Goal: Transaction & Acquisition: Purchase product/service

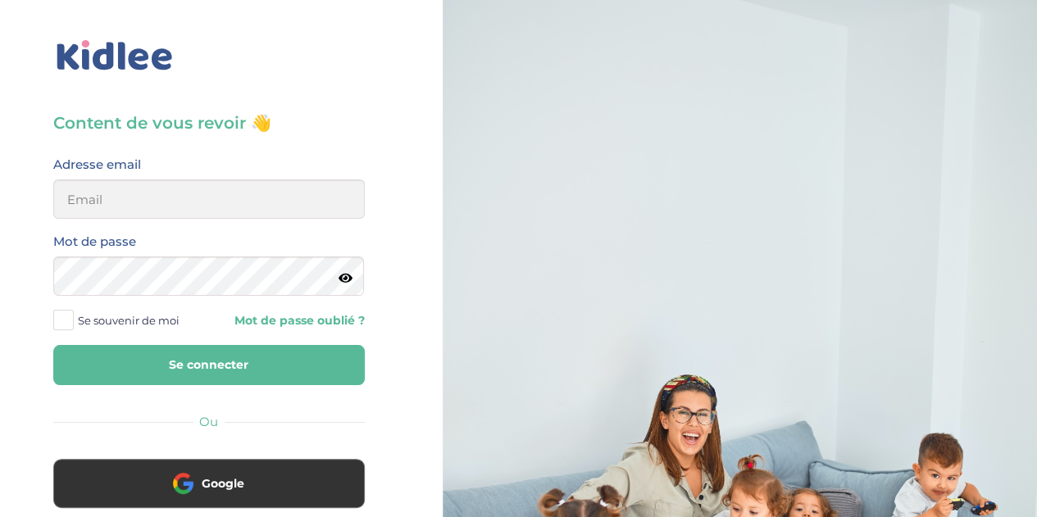
type input "florewitvoet@yahoo.fr"
click at [275, 361] on button "Se connecter" at bounding box center [208, 365] width 311 height 40
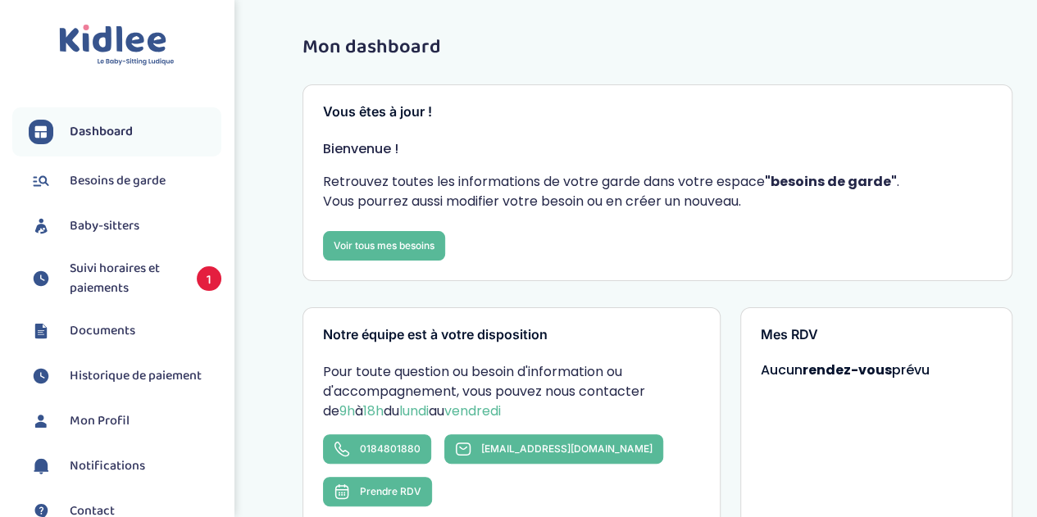
click at [84, 273] on span "Suivi horaires et paiements" at bounding box center [125, 278] width 111 height 39
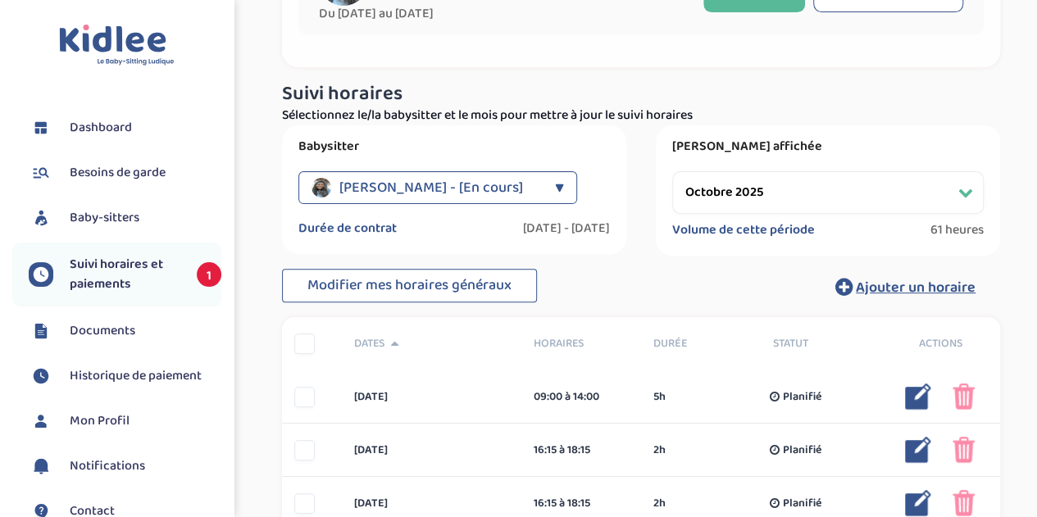
scroll to position [182, 0]
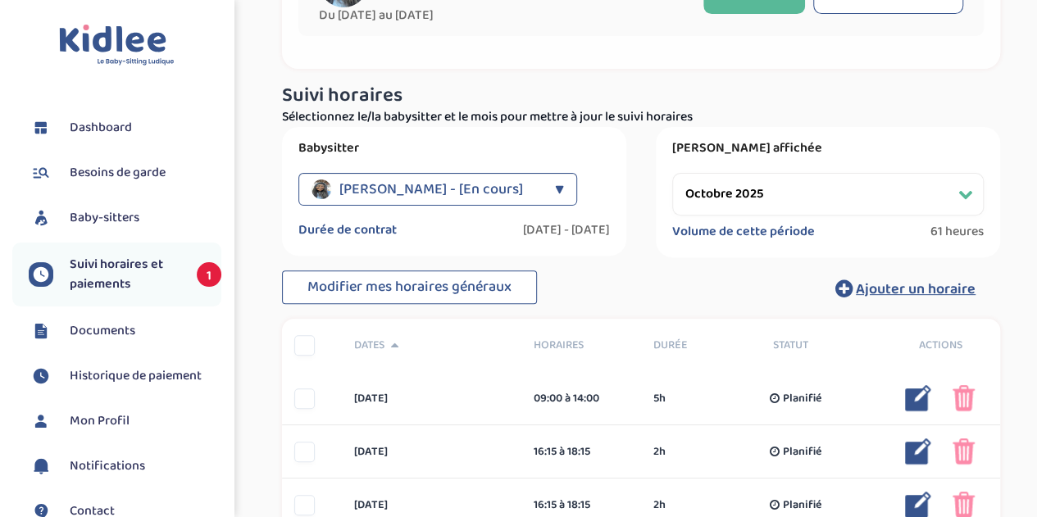
click at [904, 203] on select "Filtrer par mois septembre 2025 octobre 2025 novembre 2025 décembre 2025 janvie…" at bounding box center [827, 194] width 311 height 43
select select "septembre 2025"
click at [672, 173] on select "Filtrer par mois septembre 2025 octobre 2025 novembre 2025 décembre 2025 janvie…" at bounding box center [827, 194] width 311 height 43
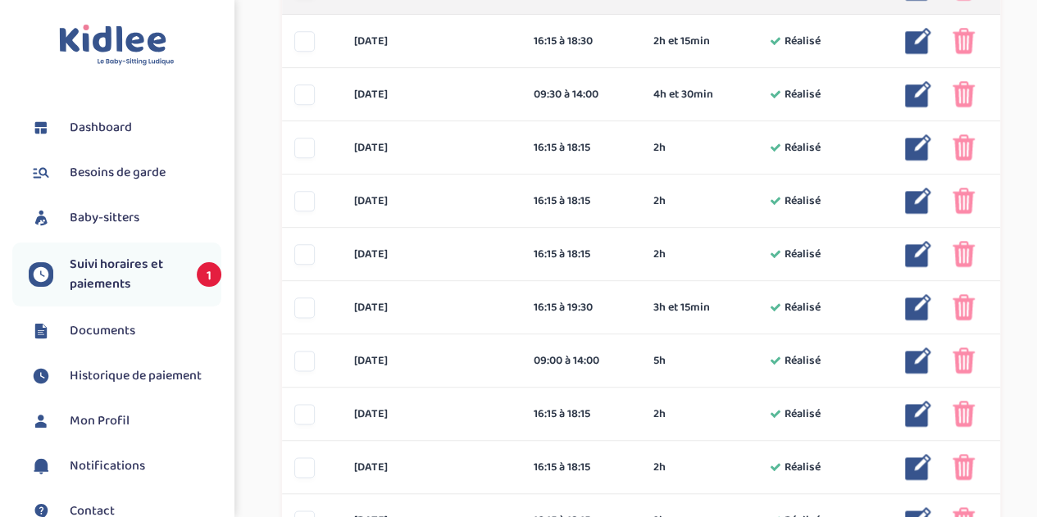
scroll to position [857, 0]
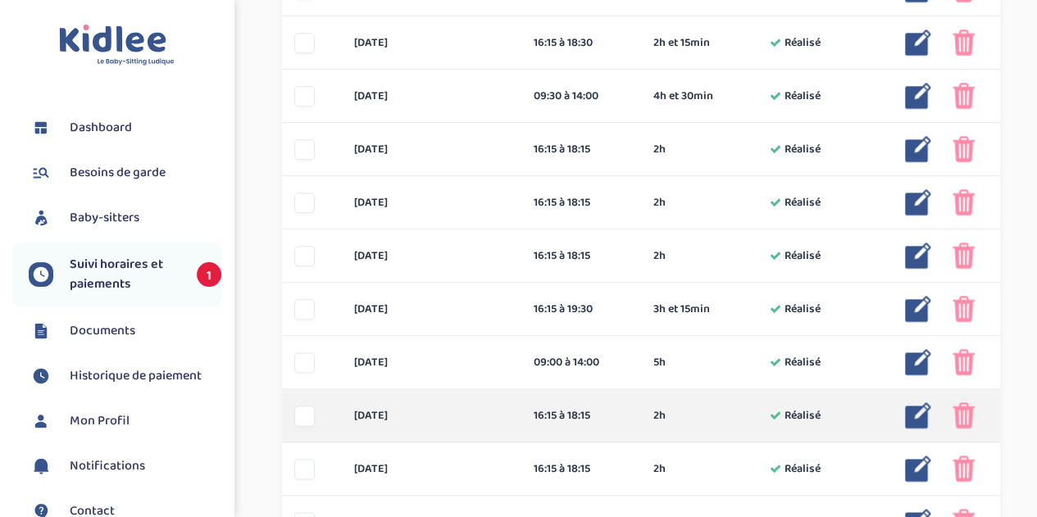
click at [914, 412] on img at bounding box center [918, 415] width 26 height 26
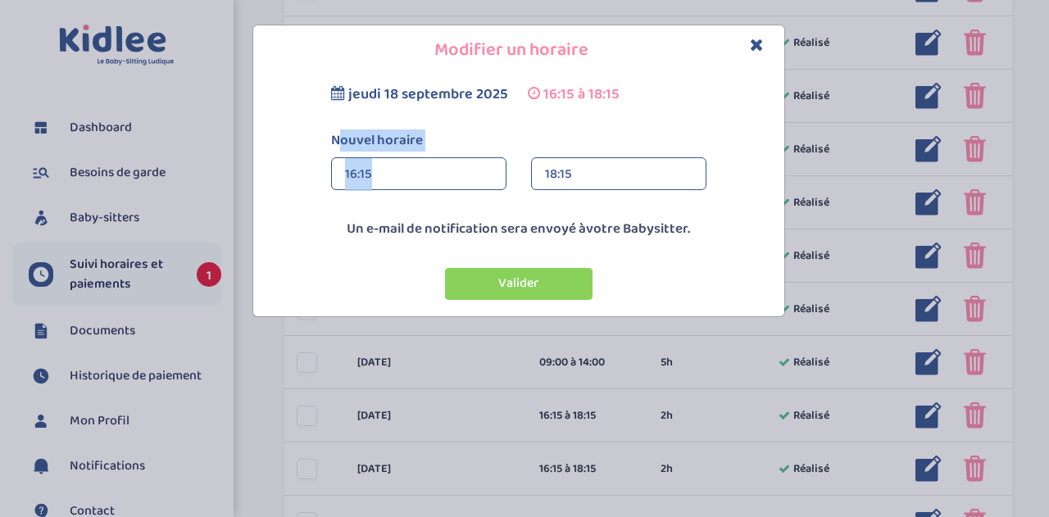
drag, startPoint x: 399, startPoint y: 173, endPoint x: 313, endPoint y: 171, distance: 86.0
click at [313, 171] on div "jeudi 18 septembre 2025 16:15 à 18:15 Nouvel horaire 16:15 16:15 00:00 00:15 00…" at bounding box center [518, 143] width 523 height 119
click at [436, 161] on div "16:15" at bounding box center [418, 174] width 147 height 33
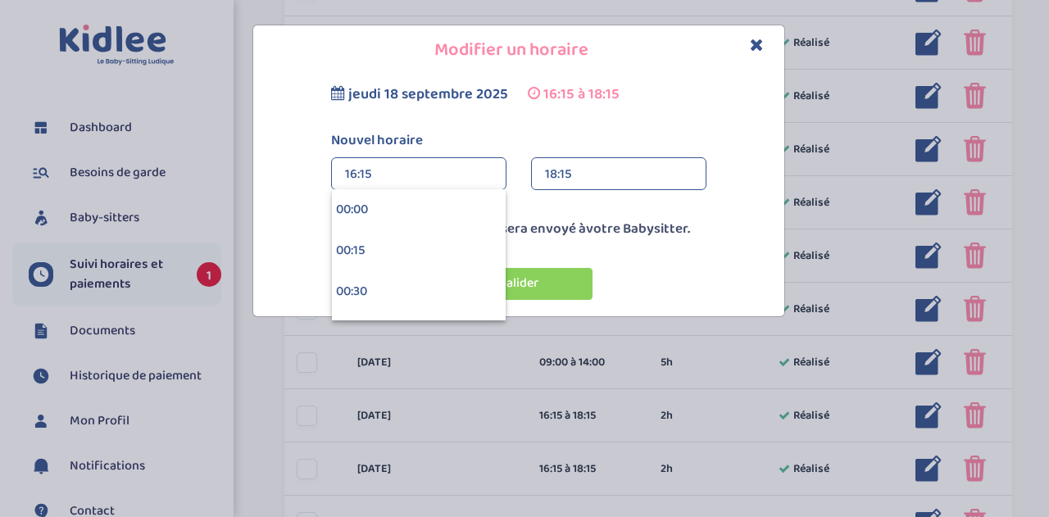
click at [560, 122] on div "jeudi 18 septembre 2025 16:15 à 18:15 Nouvel horaire 16:15 16:15 00:00 00:15 00…" at bounding box center [518, 143] width 523 height 119
click at [755, 42] on icon "Close" at bounding box center [757, 44] width 14 height 17
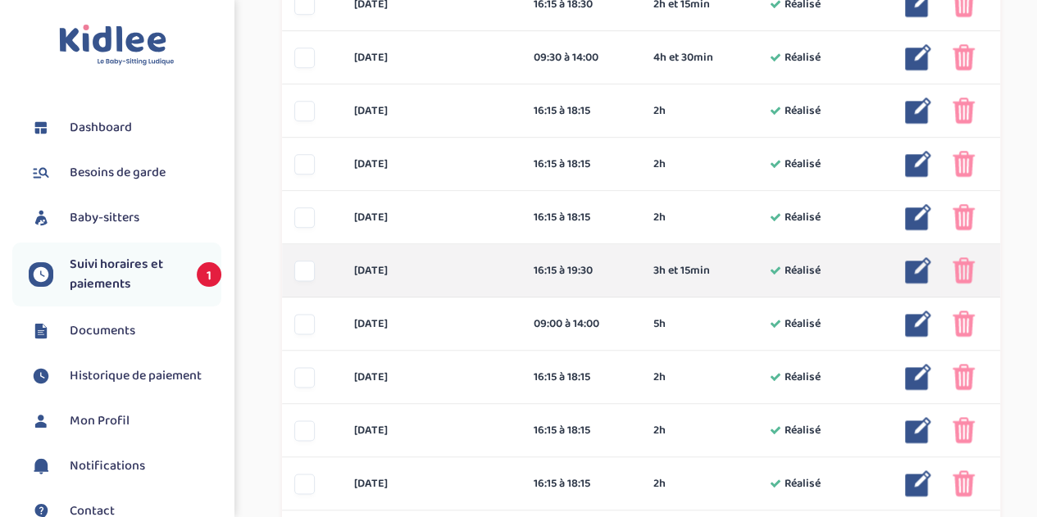
scroll to position [901, 0]
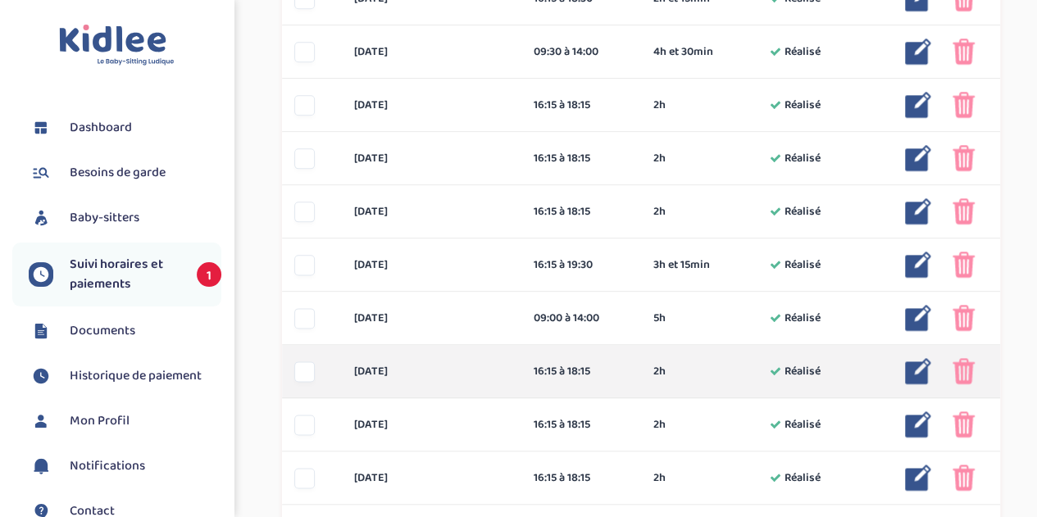
click at [963, 375] on img at bounding box center [963, 371] width 22 height 26
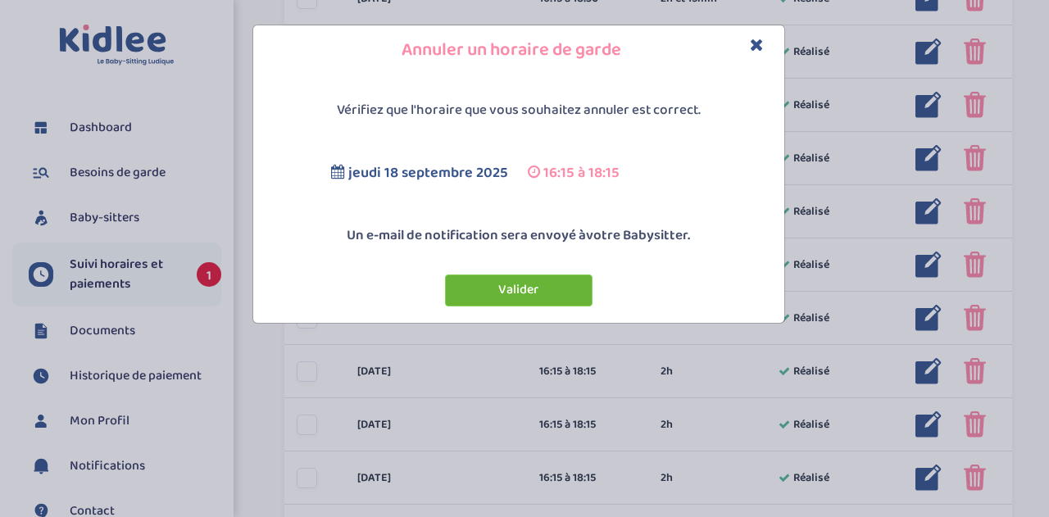
click at [506, 289] on button "Valider" at bounding box center [518, 290] width 147 height 32
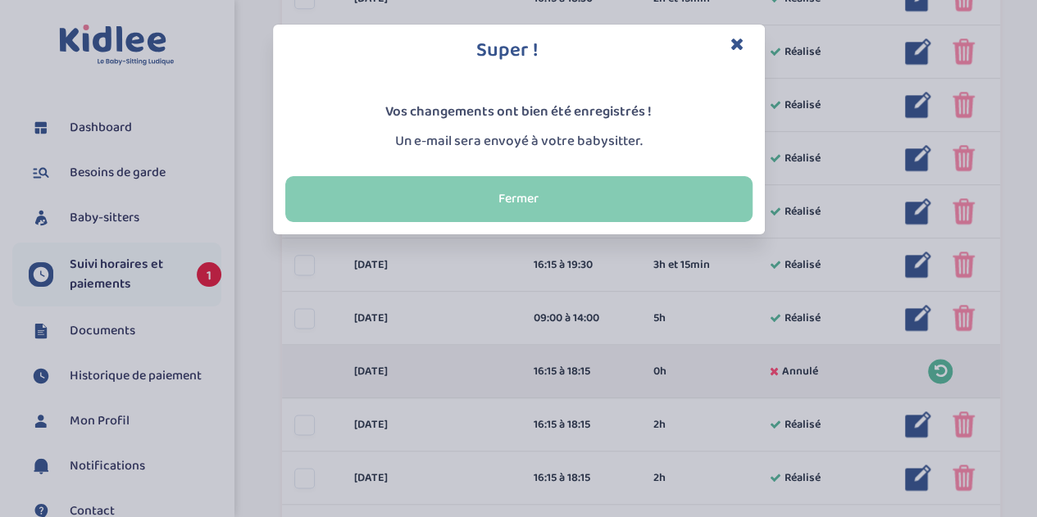
click at [531, 202] on button "Fermer" at bounding box center [518, 199] width 467 height 46
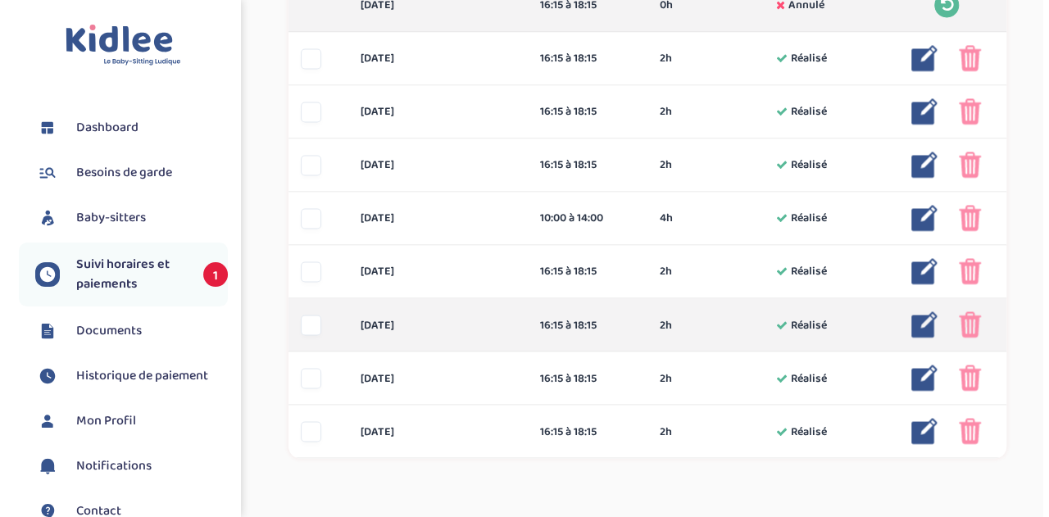
scroll to position [1268, 0]
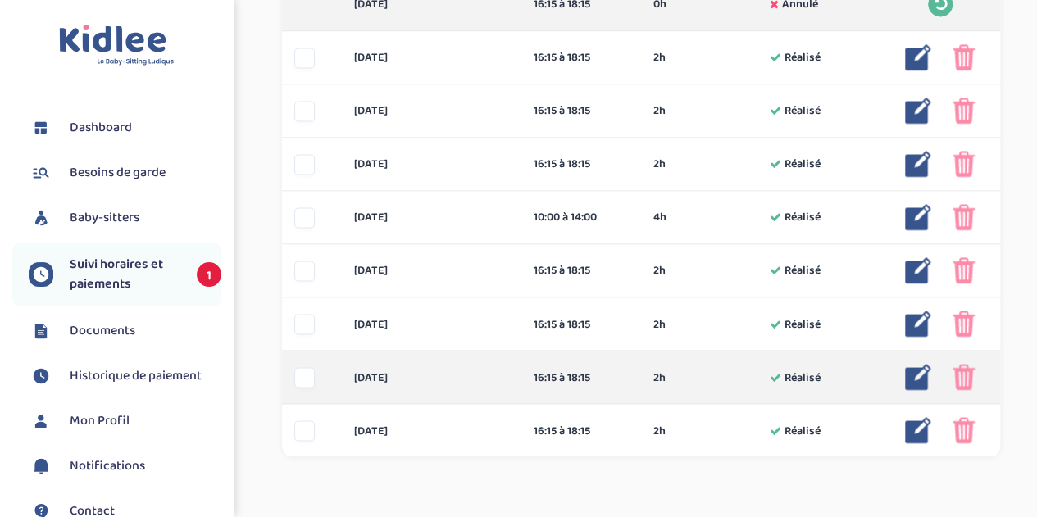
click at [918, 375] on img at bounding box center [918, 377] width 26 height 26
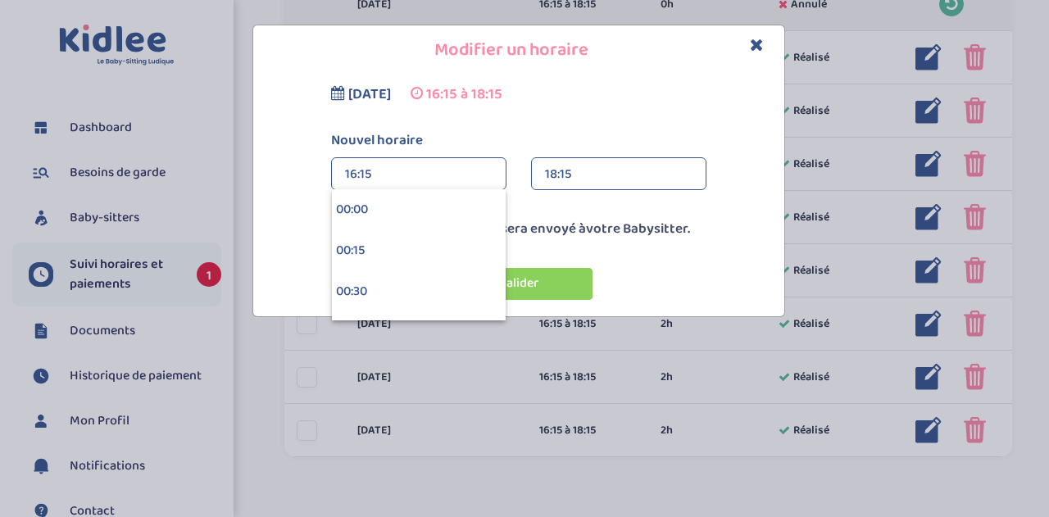
click at [613, 161] on div "18:15" at bounding box center [618, 174] width 147 height 33
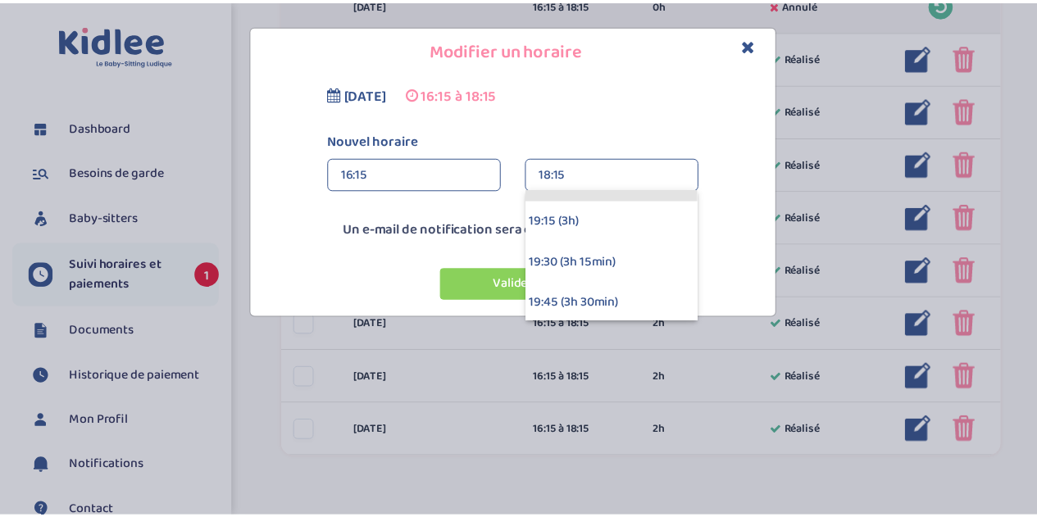
scroll to position [441, 0]
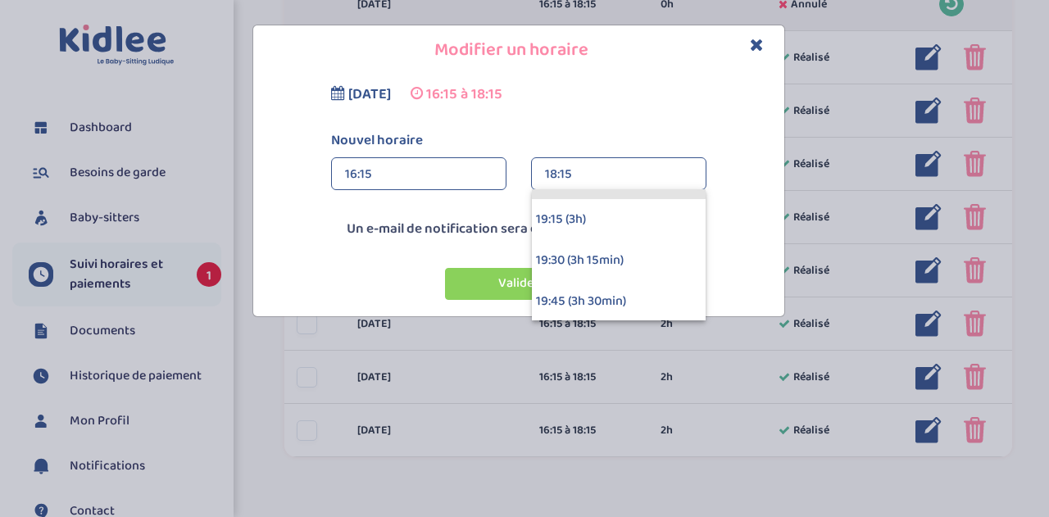
click at [581, 256] on div "19:30 (3h 15min)" at bounding box center [619, 260] width 174 height 41
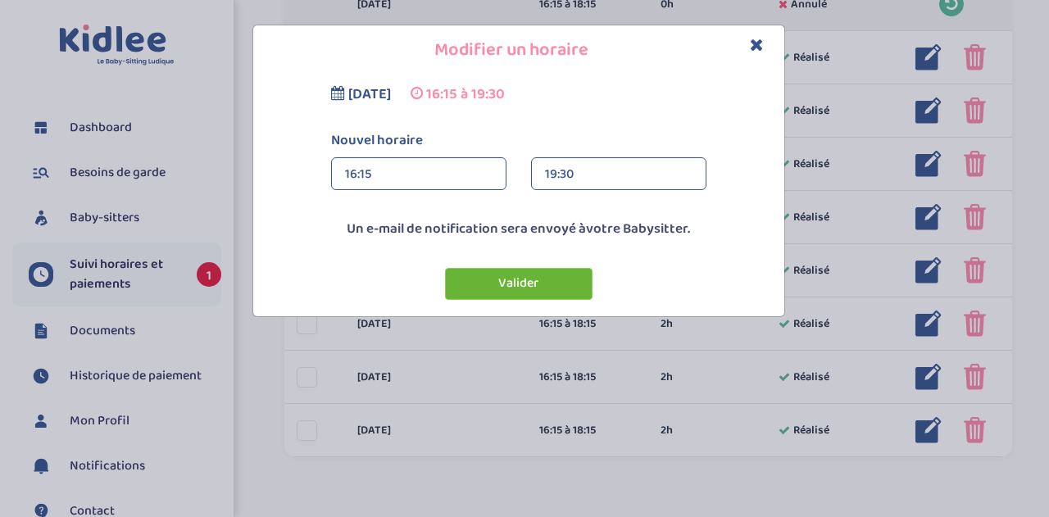
click at [546, 286] on button "Valider" at bounding box center [518, 284] width 147 height 32
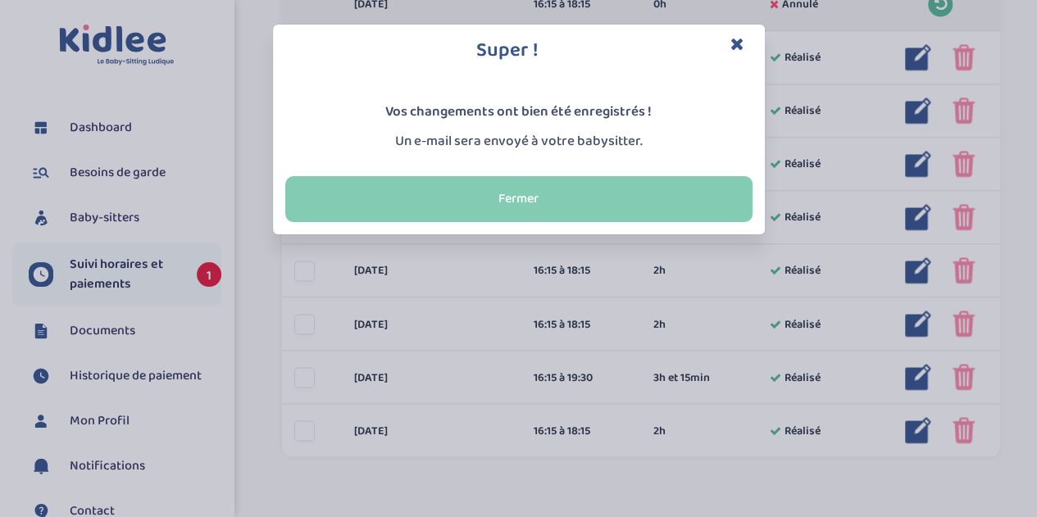
click at [436, 197] on button "Fermer" at bounding box center [518, 199] width 467 height 46
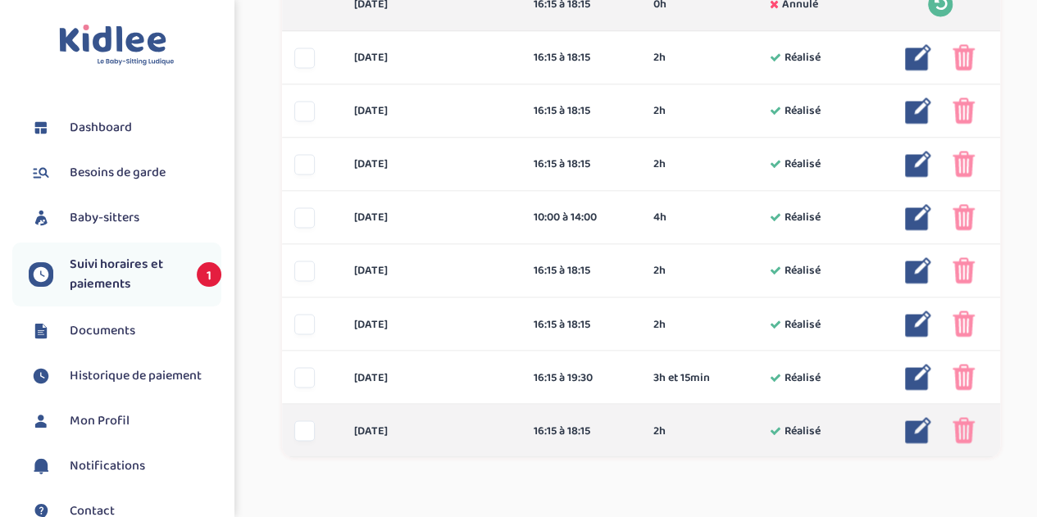
click at [921, 424] on img at bounding box center [918, 430] width 26 height 26
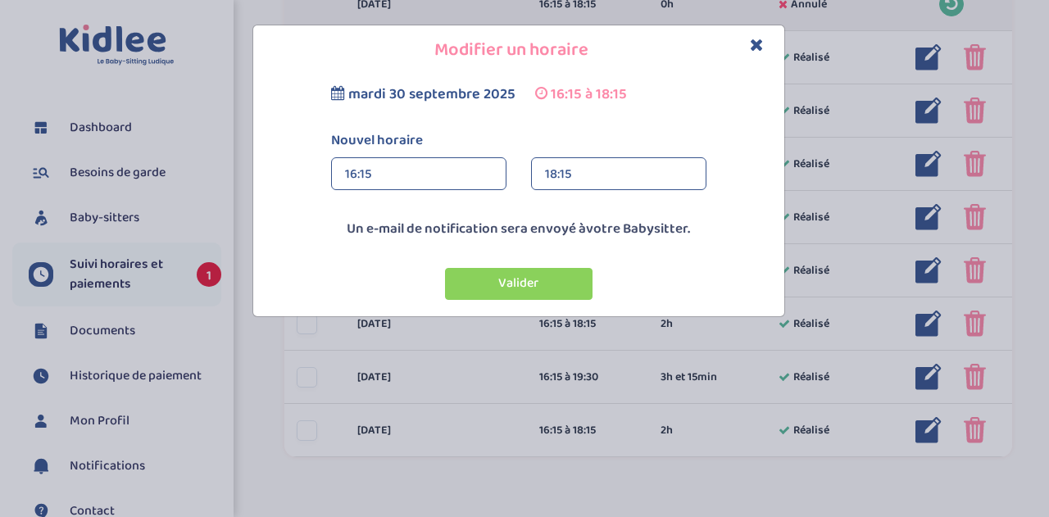
click at [633, 179] on div "18:15" at bounding box center [618, 174] width 147 height 33
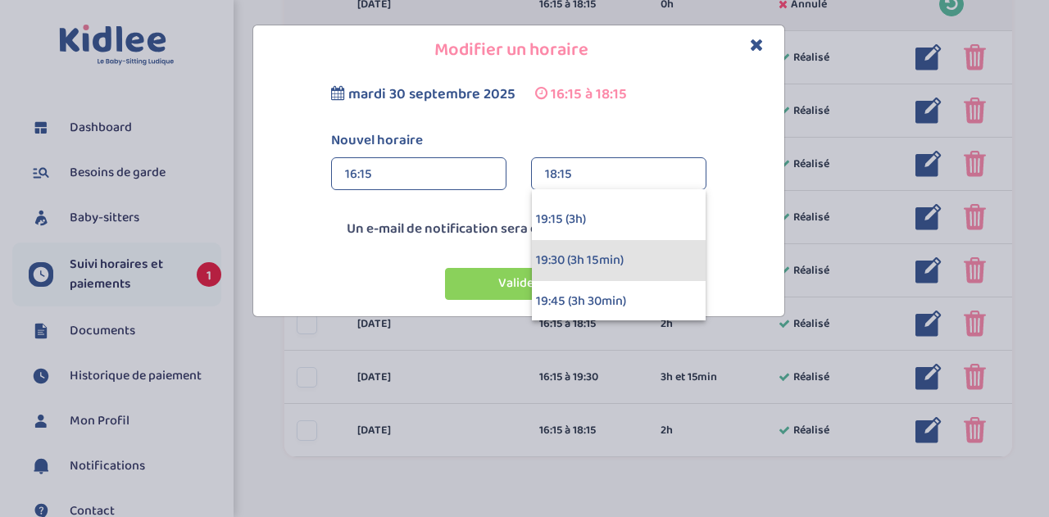
click at [588, 252] on div "19:30 (3h 15min)" at bounding box center [619, 260] width 174 height 41
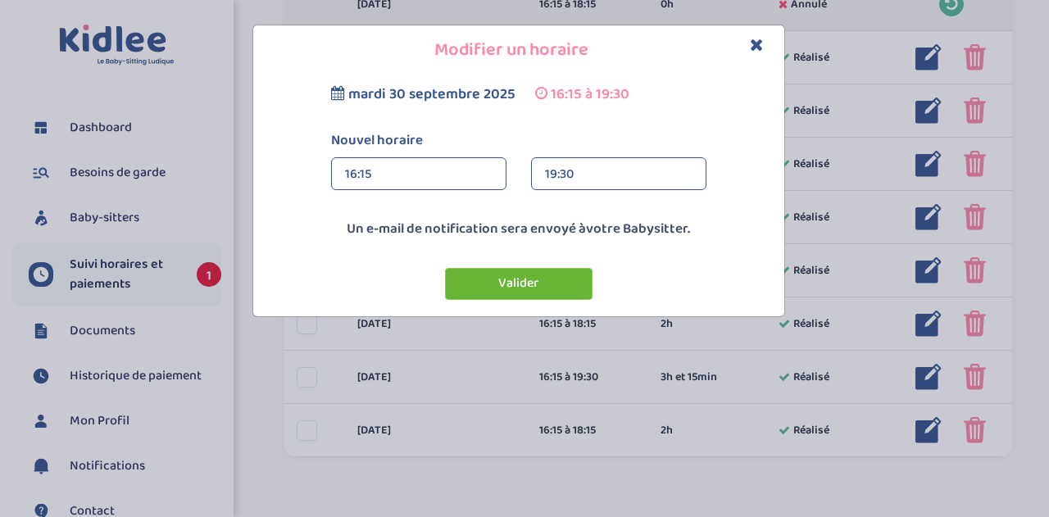
click at [510, 294] on button "Valider" at bounding box center [518, 284] width 147 height 32
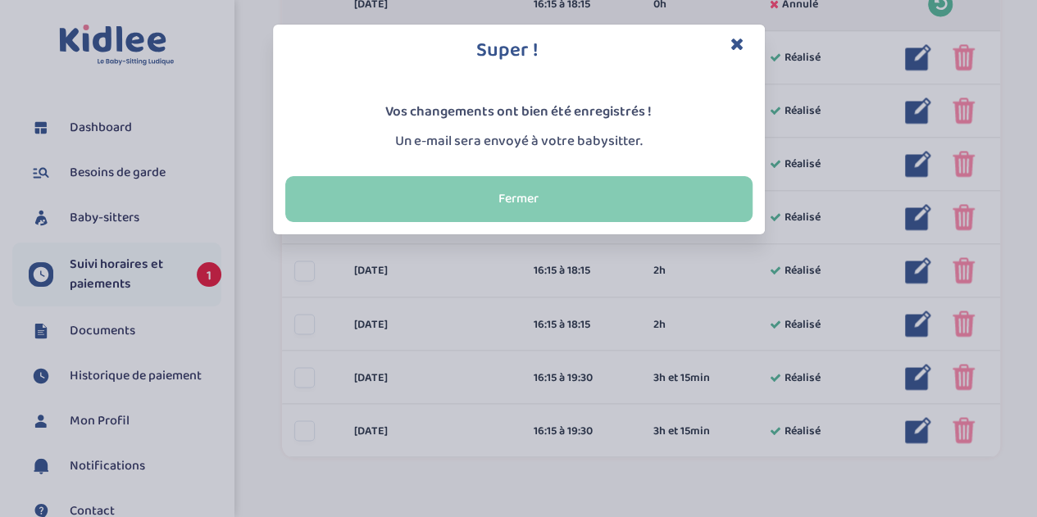
click at [561, 193] on button "Fermer" at bounding box center [518, 199] width 467 height 46
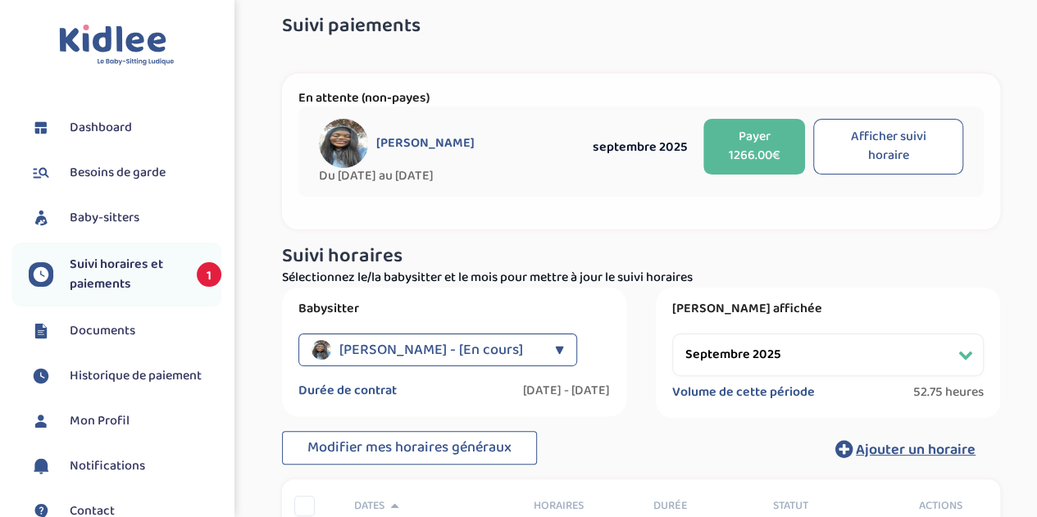
scroll to position [0, 0]
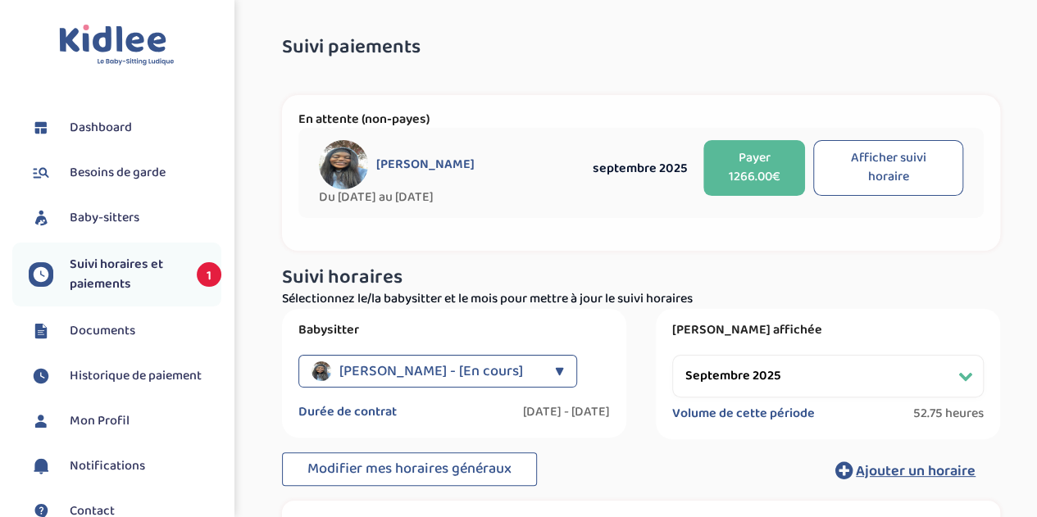
click at [773, 165] on button "Payer 1266.00€" at bounding box center [753, 168] width 101 height 56
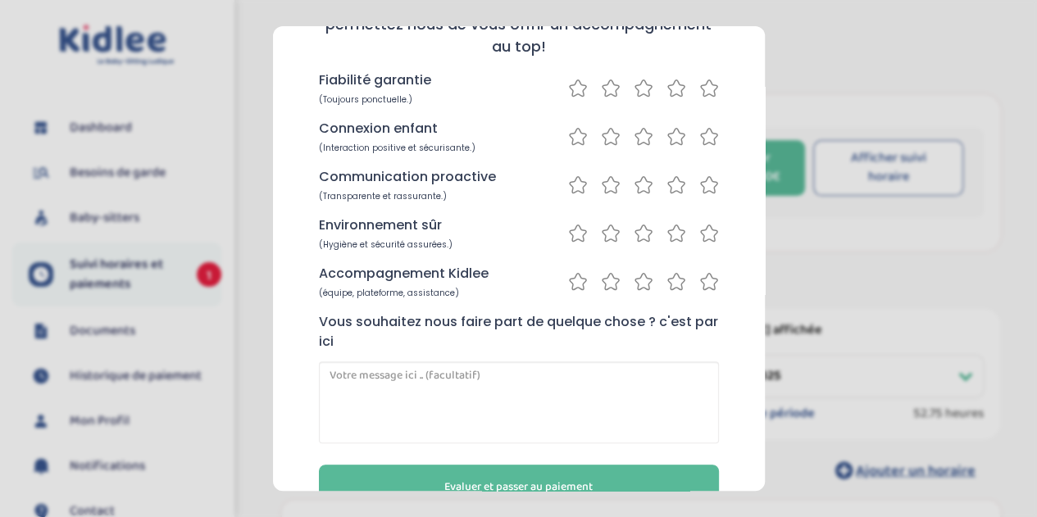
scroll to position [192, 0]
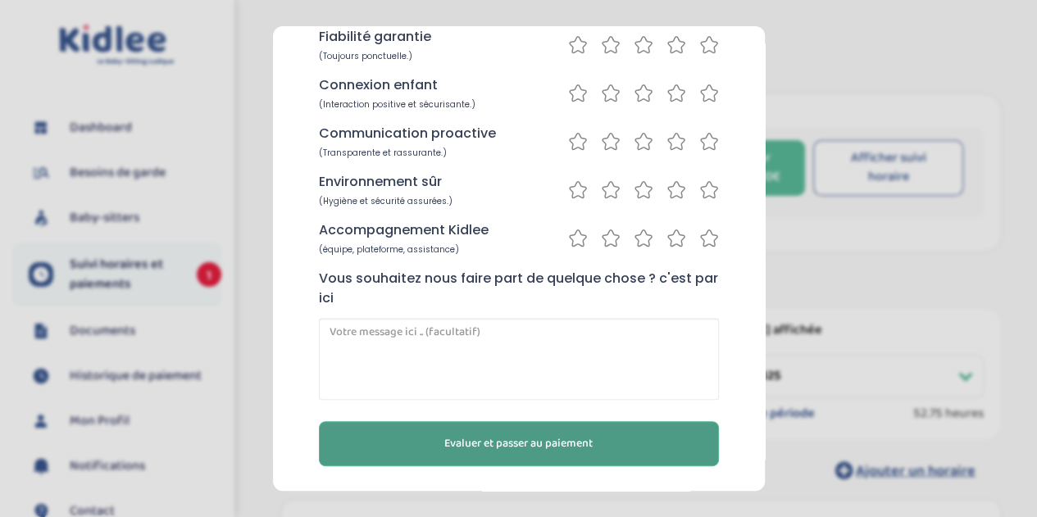
click at [578, 453] on button "Evaluer et passer au paiement" at bounding box center [519, 443] width 400 height 45
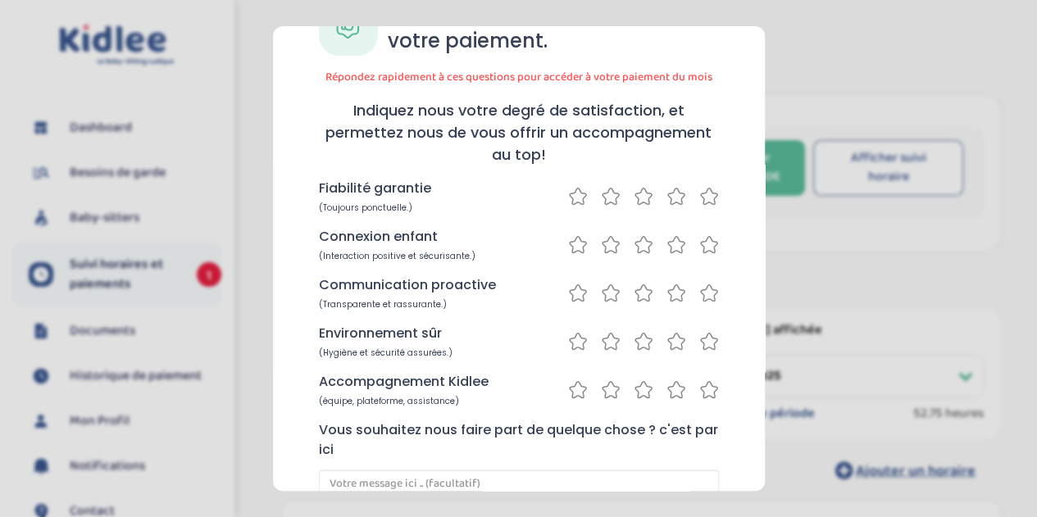
scroll to position [69, 0]
click at [633, 201] on icon at bounding box center [643, 198] width 20 height 20
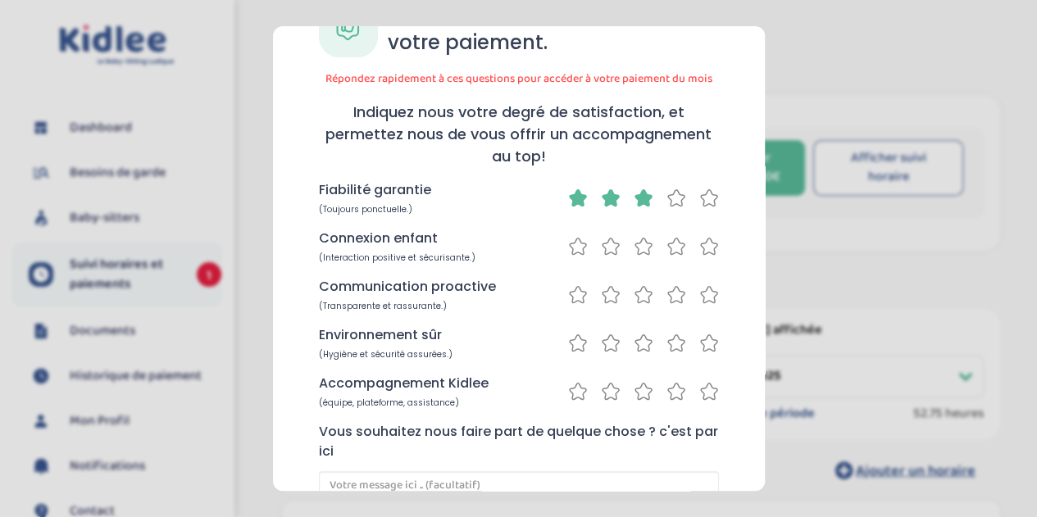
click at [602, 198] on icon at bounding box center [610, 197] width 16 height 16
click at [638, 248] on icon at bounding box center [643, 246] width 20 height 20
click at [605, 296] on icon at bounding box center [611, 294] width 20 height 20
click at [570, 293] on icon at bounding box center [577, 294] width 16 height 16
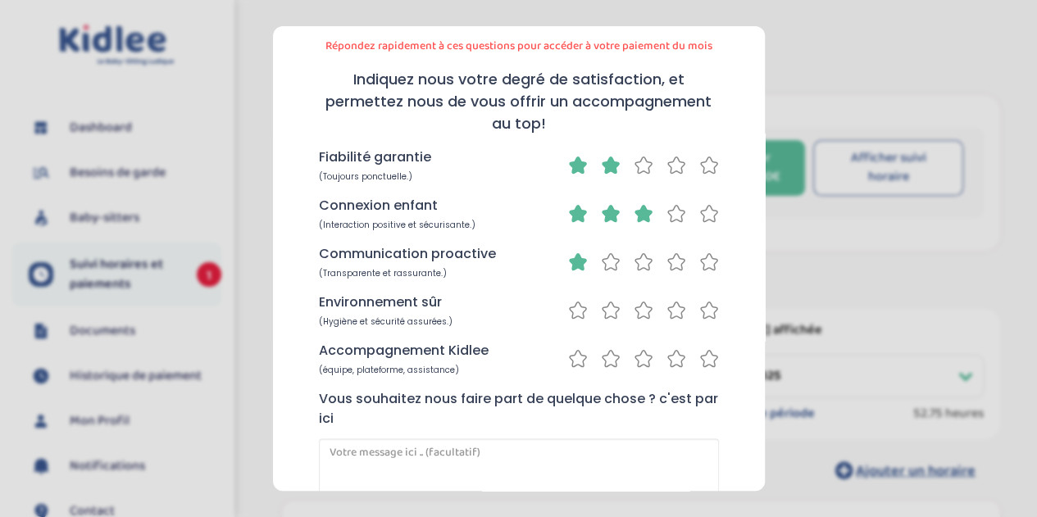
scroll to position [103, 0]
click at [603, 214] on icon at bounding box center [610, 211] width 16 height 16
click at [641, 209] on icon at bounding box center [643, 212] width 20 height 20
click at [602, 311] on icon at bounding box center [610, 308] width 16 height 16
click at [636, 362] on icon at bounding box center [643, 356] width 16 height 16
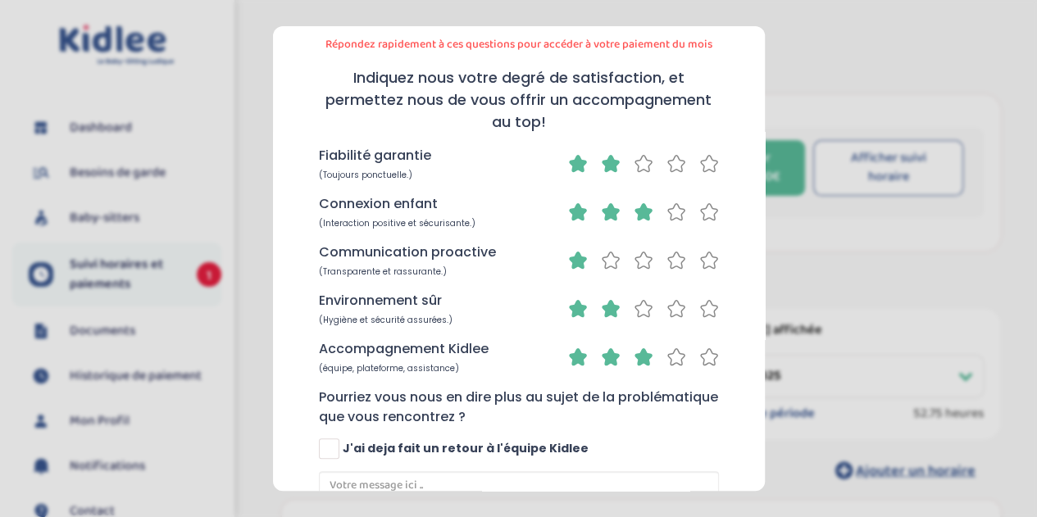
scroll to position [251, 0]
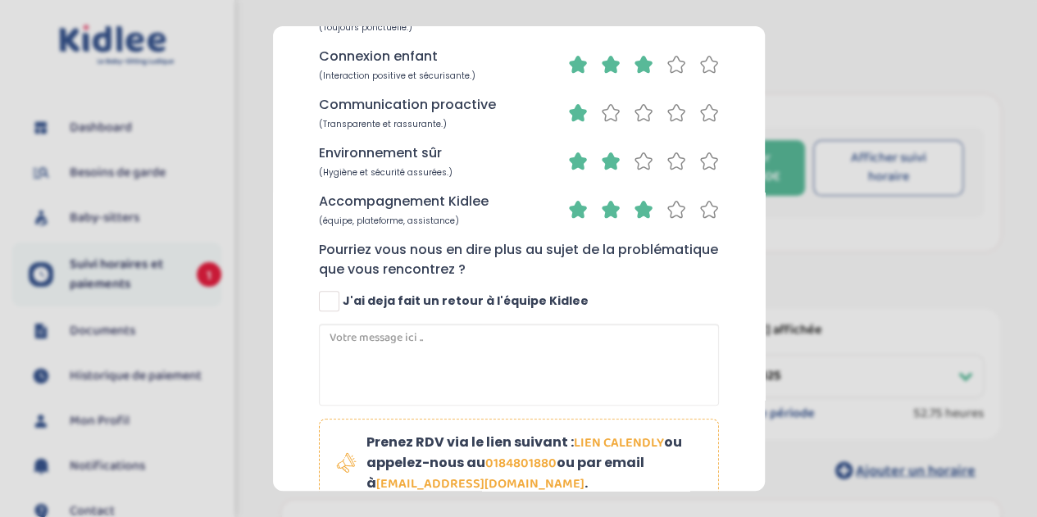
click at [329, 301] on span at bounding box center [329, 301] width 20 height 20
click at [329, 303] on input "J'ai deja fait un retour à l'équipe Kidlee" at bounding box center [330, 308] width 11 height 11
checkbox input "true"
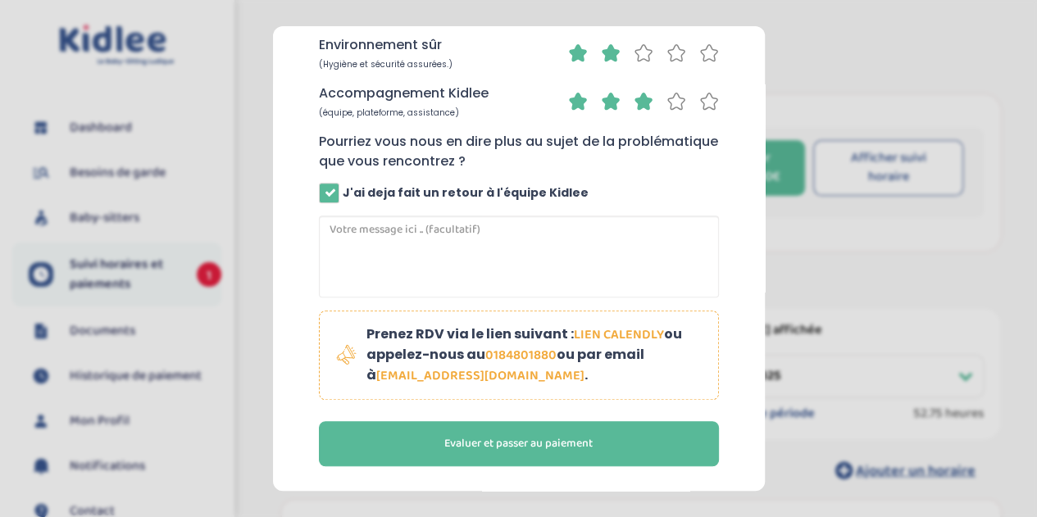
scroll to position [359, 0]
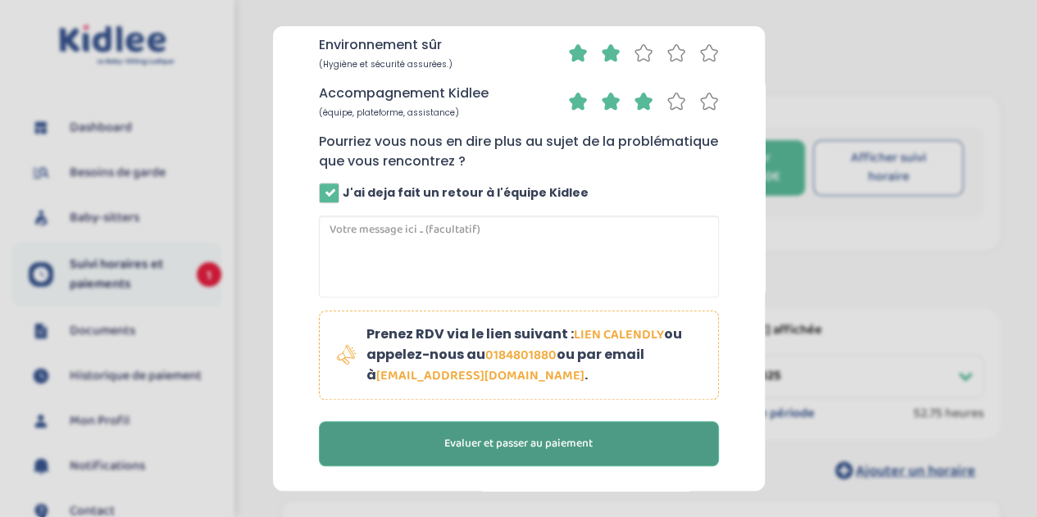
click at [499, 448] on span "Evaluer et passer au paiement" at bounding box center [518, 443] width 148 height 17
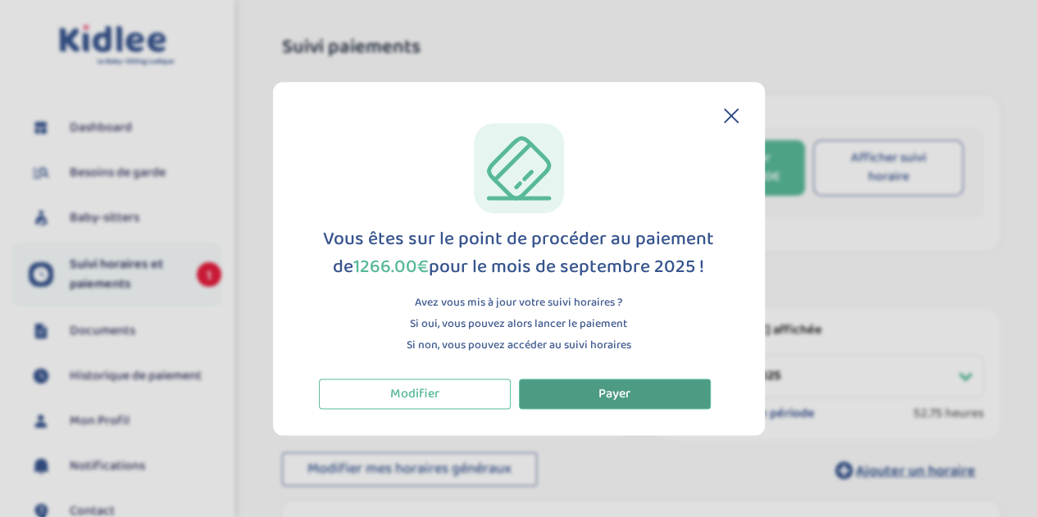
click at [601, 379] on button "Payer" at bounding box center [615, 394] width 192 height 30
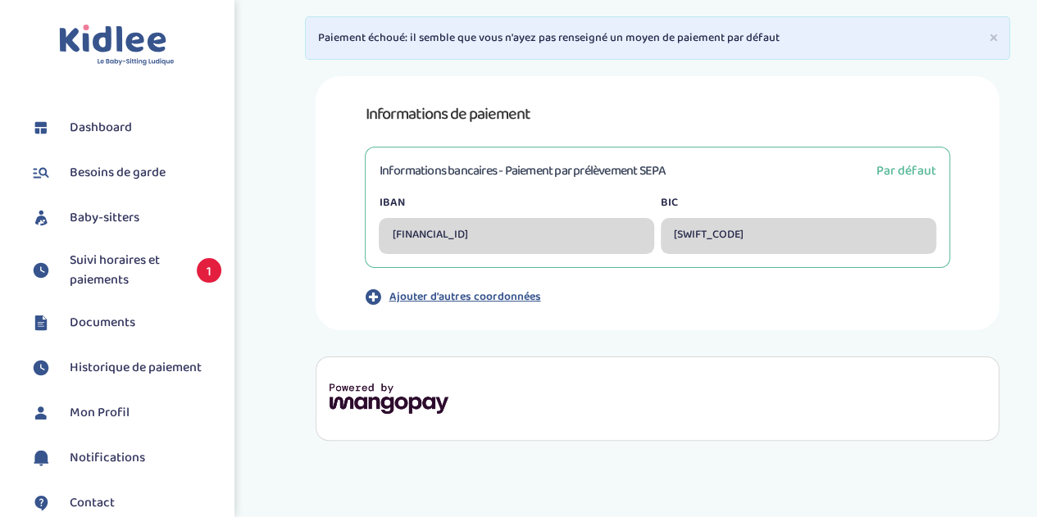
click at [457, 233] on div "[FINANCIAL_ID]" at bounding box center [516, 236] width 275 height 36
click at [558, 169] on h3 "Informations bancaires - Paiement par prélèvement SEPA" at bounding box center [522, 171] width 287 height 20
click at [845, 311] on div "Informations de paiement Informations bancaires - Paiement par prélèvement SEPA…" at bounding box center [656, 203] width 683 height 254
click at [610, 42] on p "Paiement échoué: il semble que vous n'ayez pas renseigné un moyen de paiement p…" at bounding box center [657, 37] width 678 height 17
click at [496, 297] on p "Ajouter d'autres coordonnées" at bounding box center [464, 296] width 152 height 17
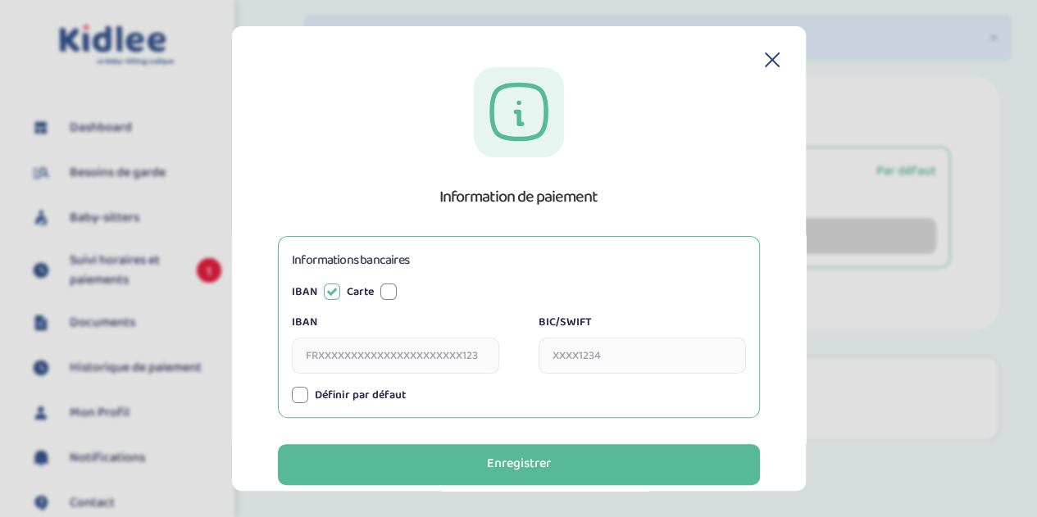
click at [764, 61] on icon at bounding box center [771, 59] width 15 height 15
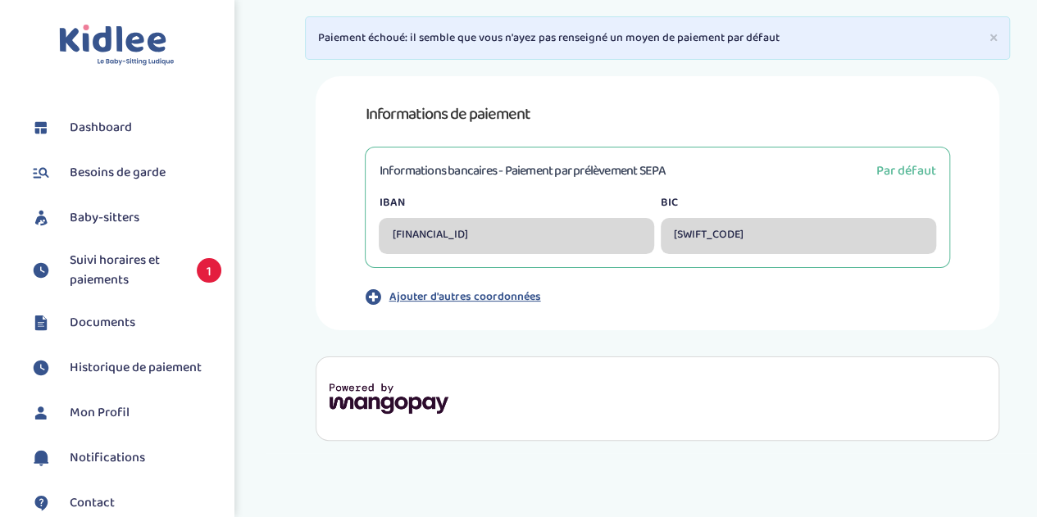
click at [892, 170] on span "Par défaut" at bounding box center [906, 171] width 60 height 20
click at [427, 293] on p "Ajouter d'autres coordonnées" at bounding box center [464, 296] width 152 height 17
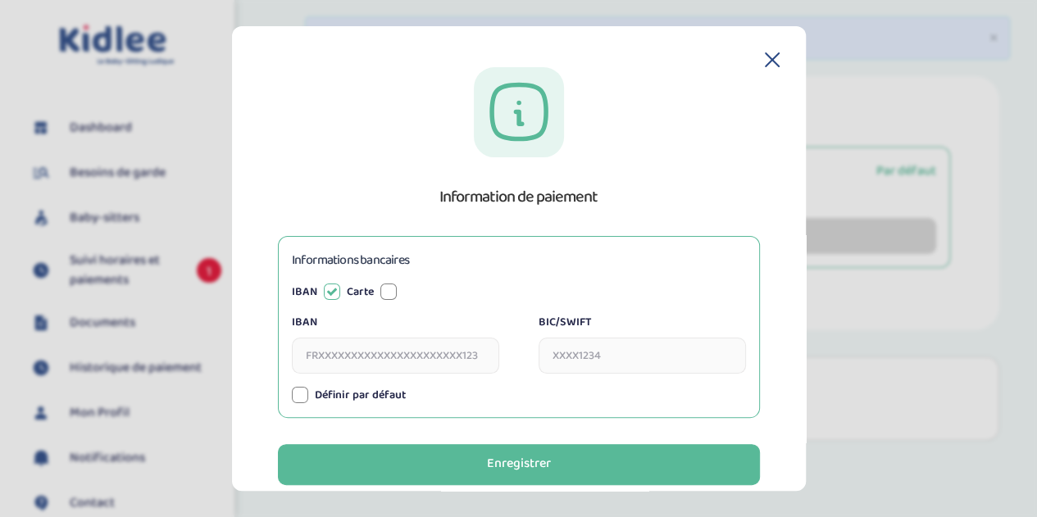
click at [383, 289] on div at bounding box center [388, 292] width 16 height 16
click at [413, 349] on input "Numéro de carte" at bounding box center [395, 356] width 207 height 36
click at [478, 311] on div "Informations bancaires IBAN Carte IBAN BIC/SWIFT Numéro de carte Expire le CVV …" at bounding box center [519, 327] width 482 height 182
click at [386, 359] on input "Numéro de carte" at bounding box center [395, 356] width 207 height 36
click at [764, 59] on icon at bounding box center [771, 59] width 15 height 15
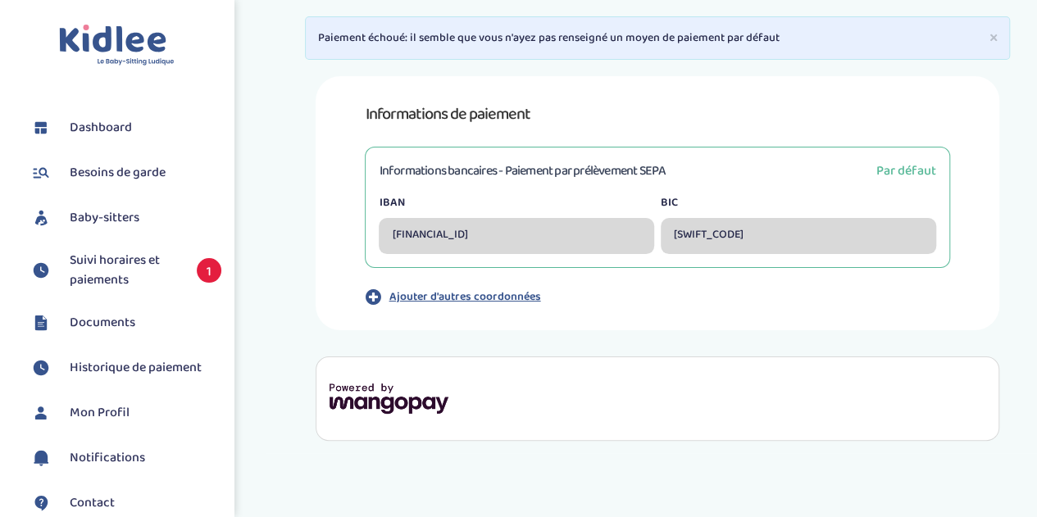
click at [470, 293] on p "Ajouter d'autres coordonnées" at bounding box center [464, 296] width 152 height 17
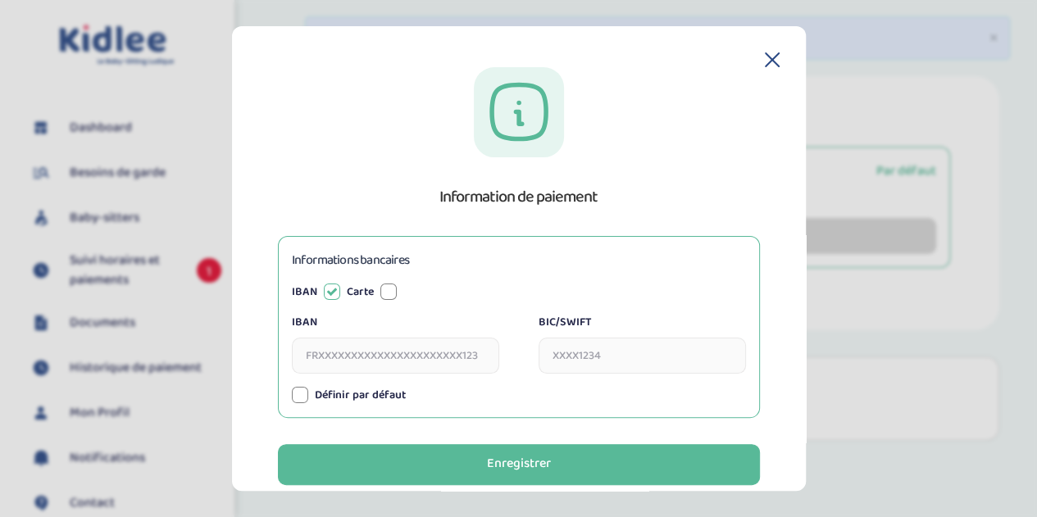
click at [390, 293] on div at bounding box center [388, 292] width 16 height 16
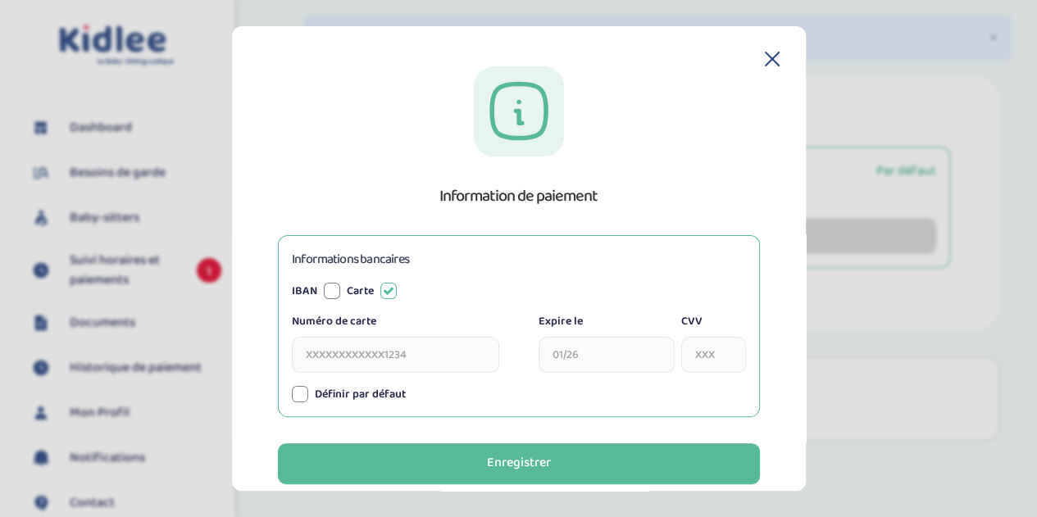
click at [764, 53] on icon at bounding box center [771, 59] width 15 height 15
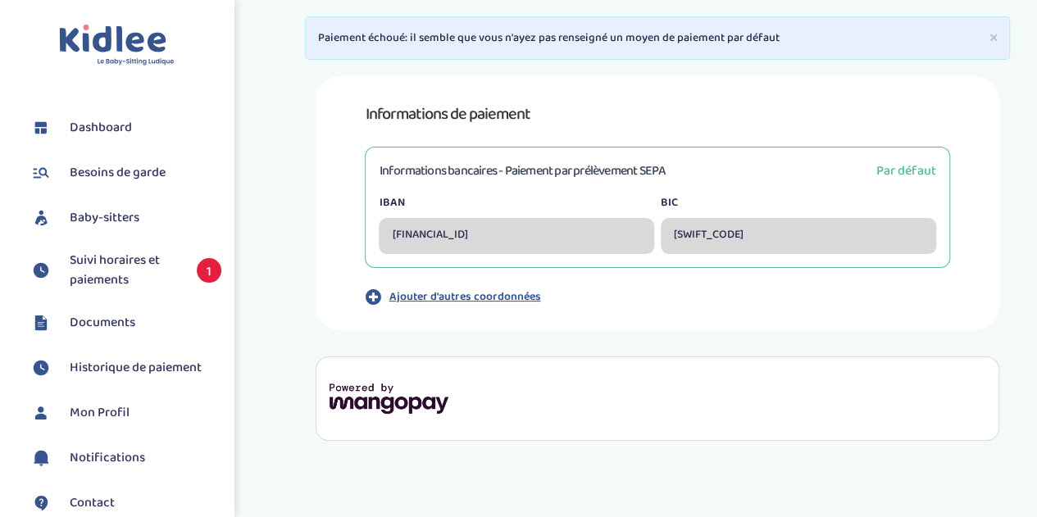
click at [472, 301] on p "Ajouter d'autres coordonnées" at bounding box center [464, 296] width 152 height 17
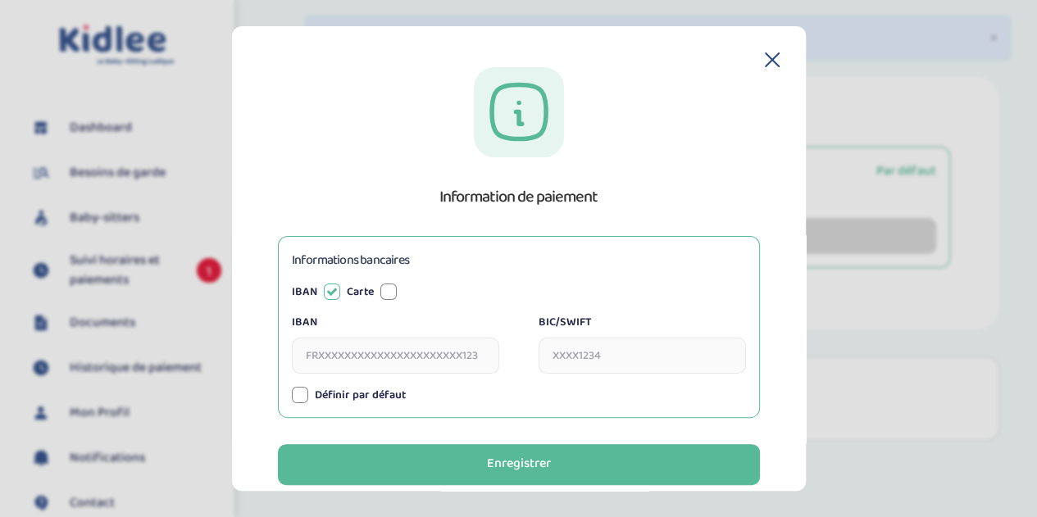
click at [390, 294] on div at bounding box center [388, 292] width 16 height 16
click at [388, 352] on input "Numéro de carte" at bounding box center [395, 356] width 207 height 36
click at [567, 353] on input "Expire le" at bounding box center [606, 356] width 136 height 36
type input "5137708208874563"
click at [695, 361] on input "CVV" at bounding box center [713, 356] width 65 height 36
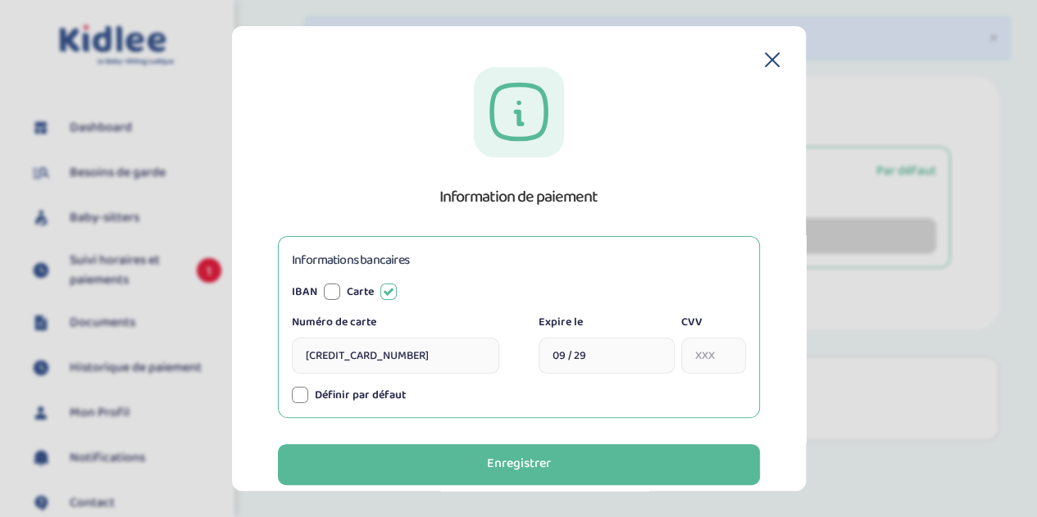
type input "09/29"
type input "328"
click at [479, 399] on div "Définir par défaut" at bounding box center [519, 395] width 454 height 17
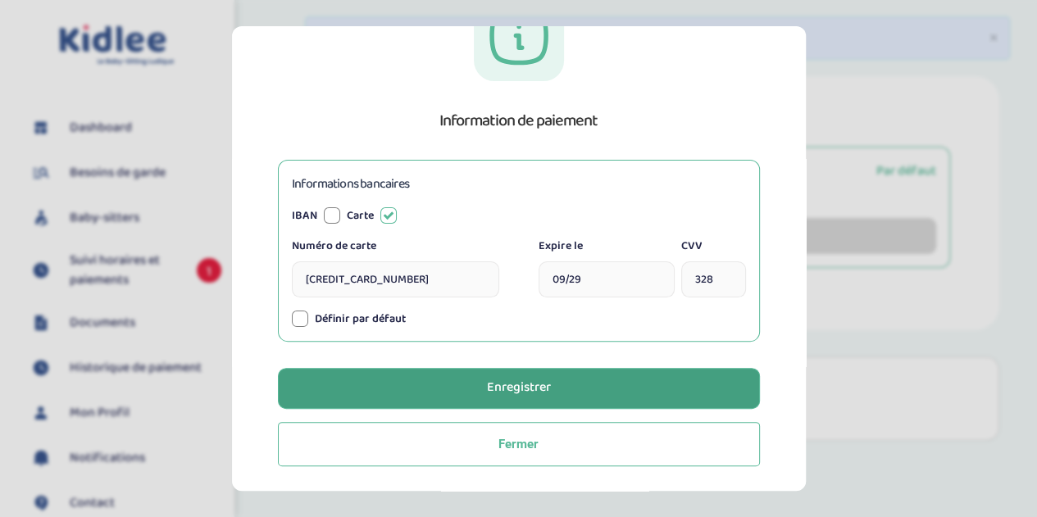
scroll to position [75, 0]
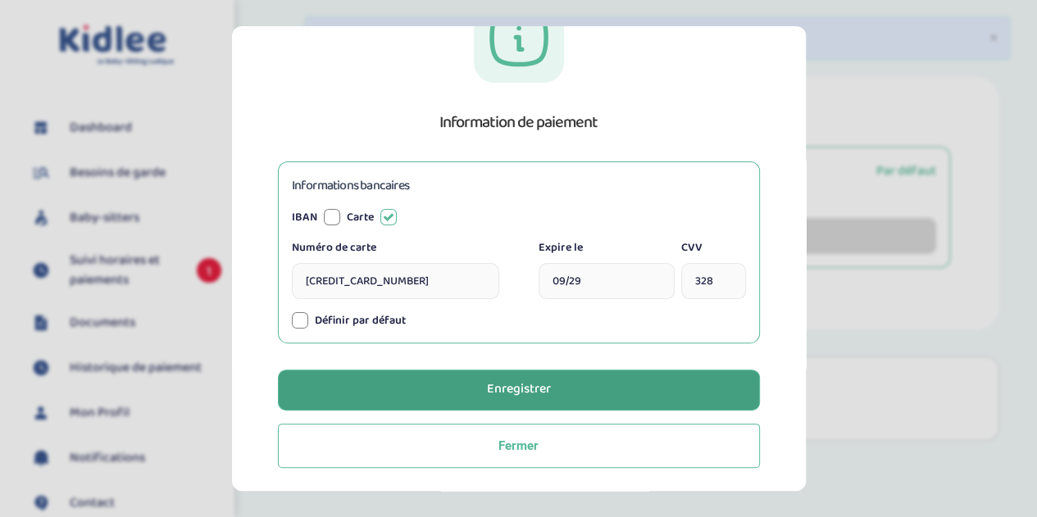
click at [519, 394] on div "Enregistrer" at bounding box center [519, 389] width 64 height 19
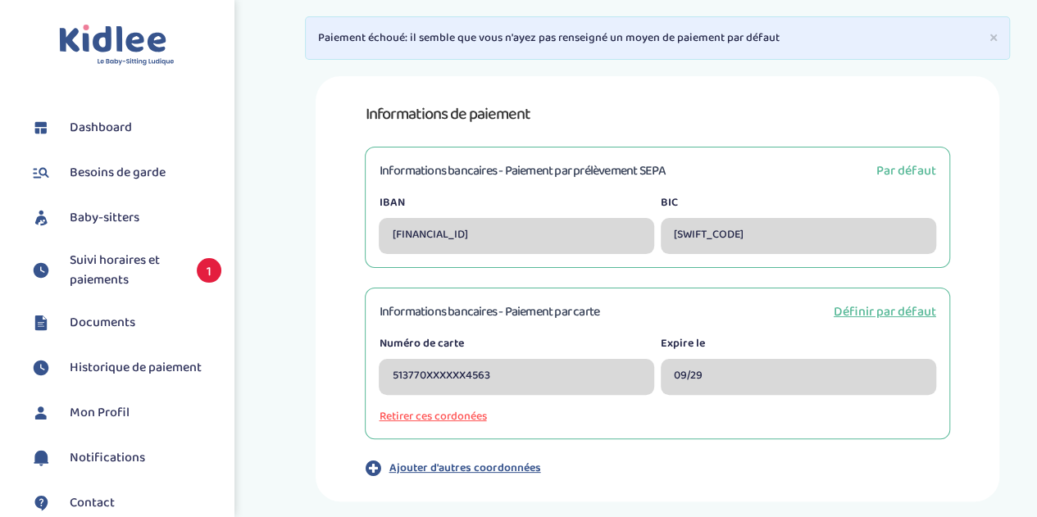
click at [488, 319] on h3 "Informations bancaires - Paiement par carte" at bounding box center [489, 312] width 220 height 20
click at [147, 252] on span "Suivi horaires et paiements" at bounding box center [125, 270] width 111 height 39
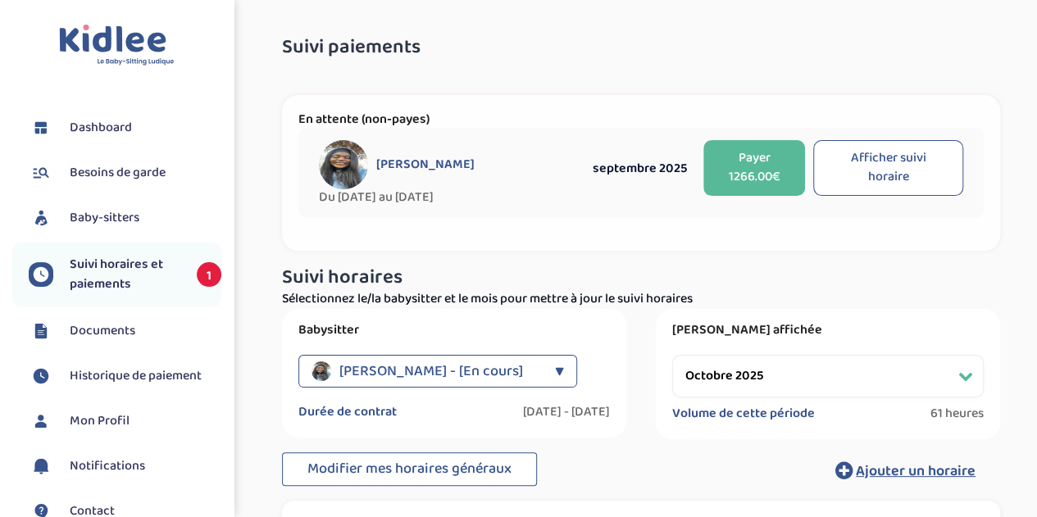
click at [875, 364] on select "Filtrer par mois septembre 2025 octobre 2025 novembre 2025 décembre 2025 janvie…" at bounding box center [827, 376] width 311 height 43
select select "septembre 2025"
click at [672, 355] on select "Filtrer par mois septembre 2025 octobre 2025 novembre 2025 décembre 2025 janvie…" at bounding box center [827, 376] width 311 height 43
click at [751, 161] on button "Payer 1266.00€" at bounding box center [753, 168] width 101 height 56
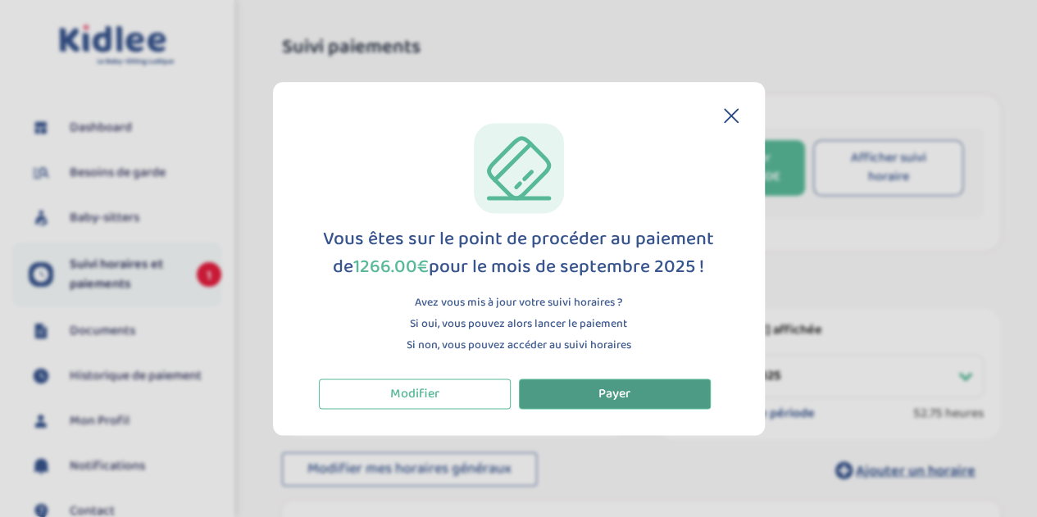
click at [600, 395] on span "Payer" at bounding box center [614, 393] width 32 height 20
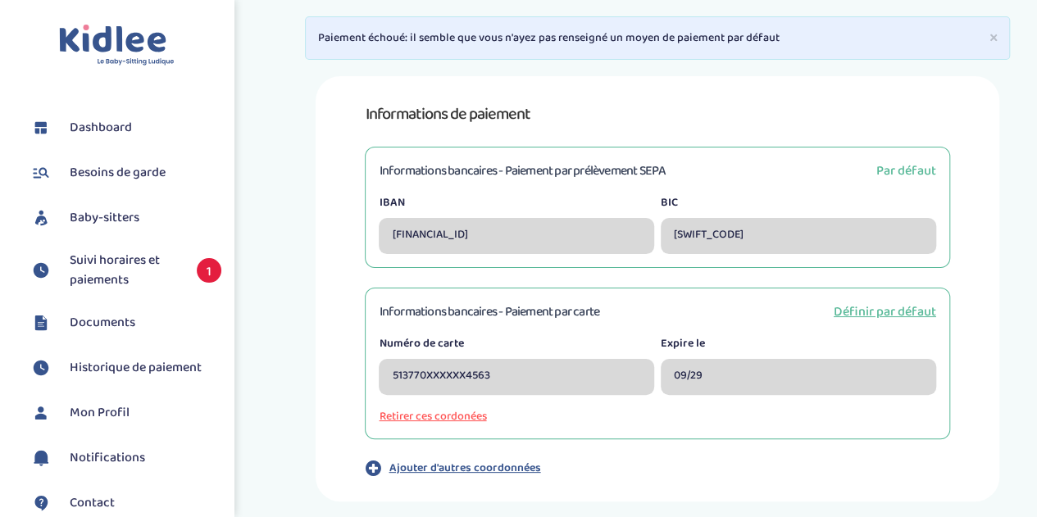
click at [590, 318] on h3 "Informations bancaires - Paiement par carte" at bounding box center [489, 312] width 220 height 20
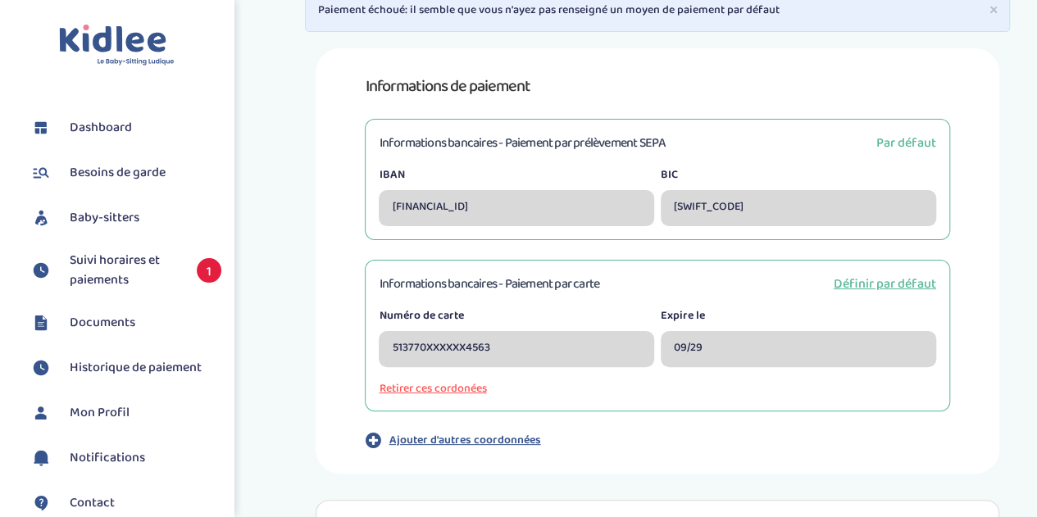
scroll to position [29, 0]
click at [887, 281] on span "Définir par défaut" at bounding box center [884, 282] width 102 height 20
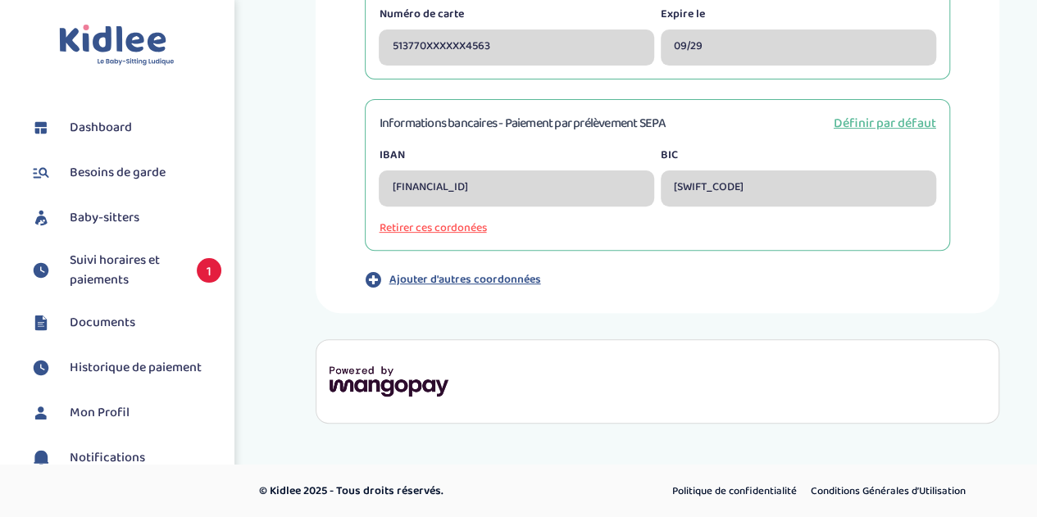
scroll to position [0, 0]
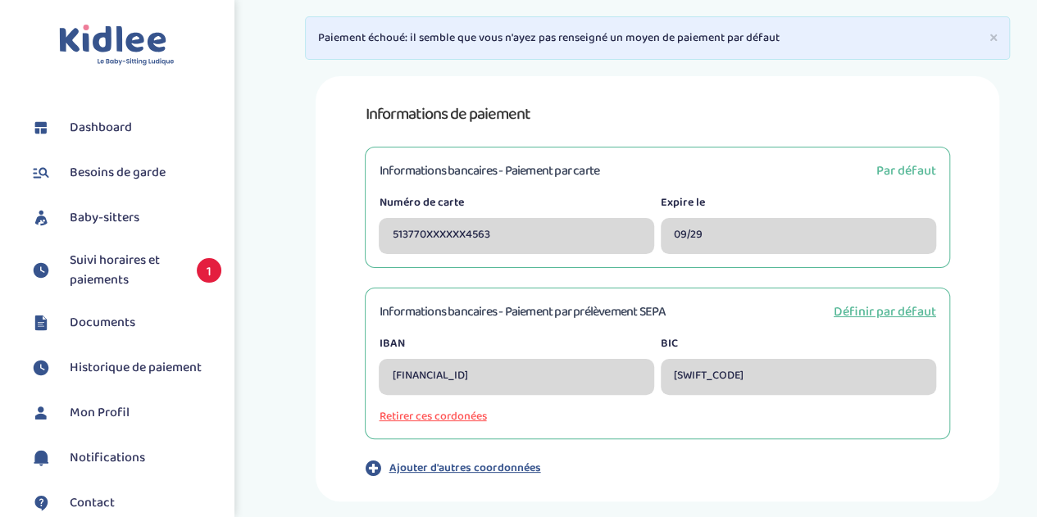
click at [118, 283] on span "Suivi horaires et paiements" at bounding box center [125, 270] width 111 height 39
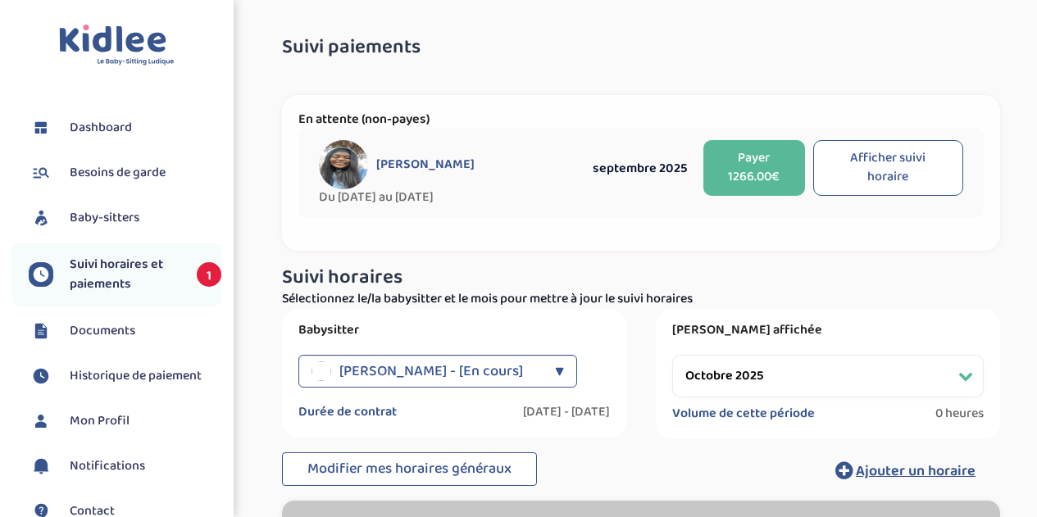
select select "octobre 2025"
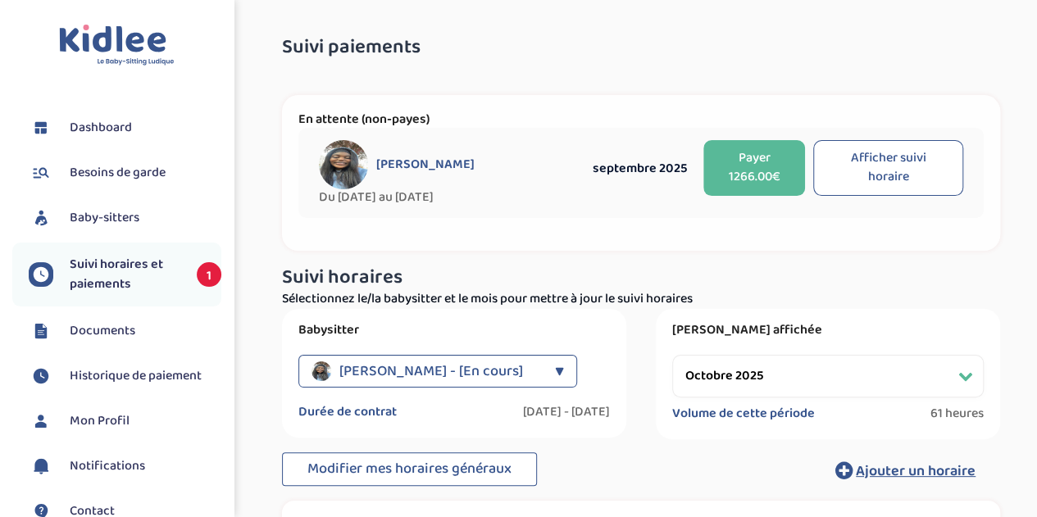
click at [738, 160] on button "Payer 1266.00€" at bounding box center [753, 168] width 101 height 56
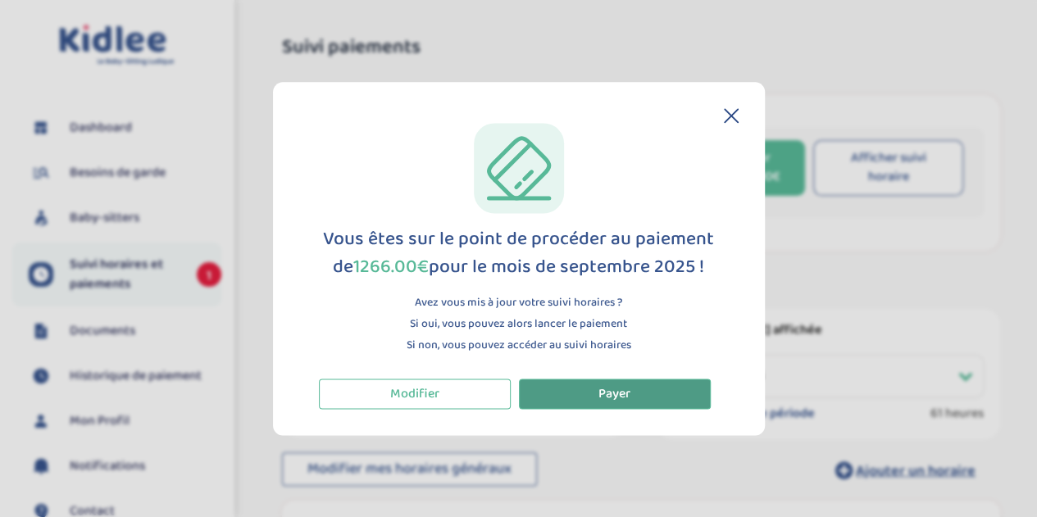
click at [617, 404] on span "Payer" at bounding box center [614, 393] width 32 height 20
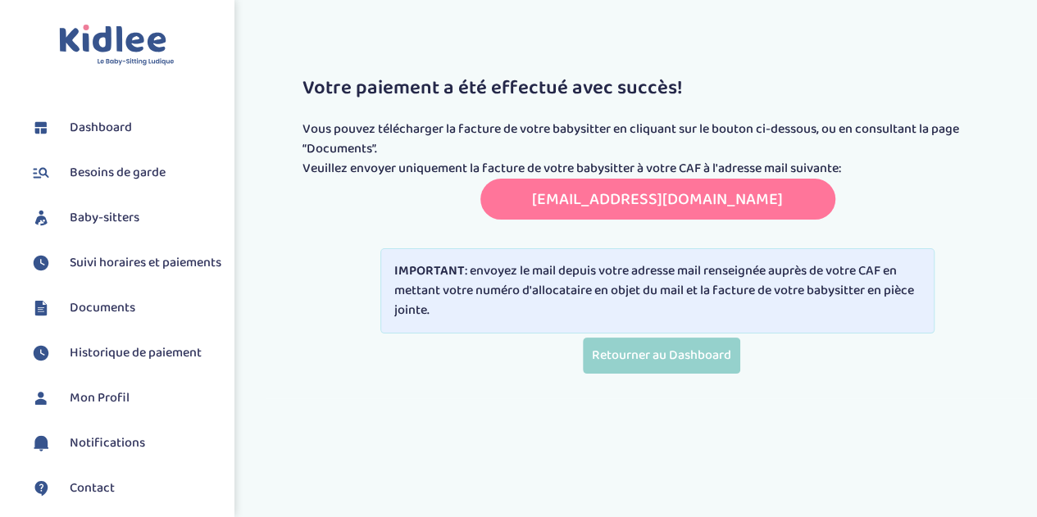
click at [621, 202] on link "[EMAIL_ADDRESS][DOMAIN_NAME]" at bounding box center [657, 199] width 251 height 26
click at [125, 318] on span "Documents" at bounding box center [103, 308] width 66 height 20
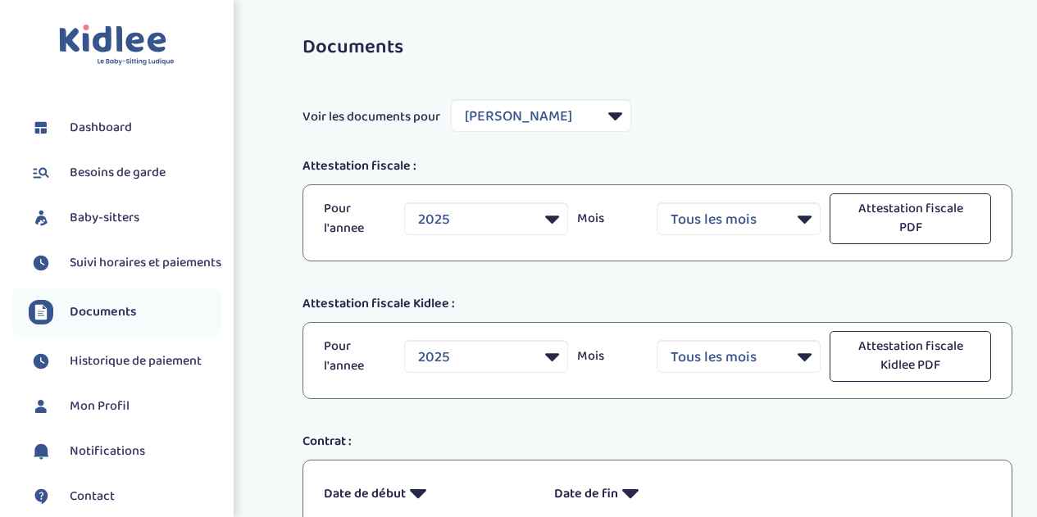
select select "43686"
select select "2025"
